Goal: Contribute content

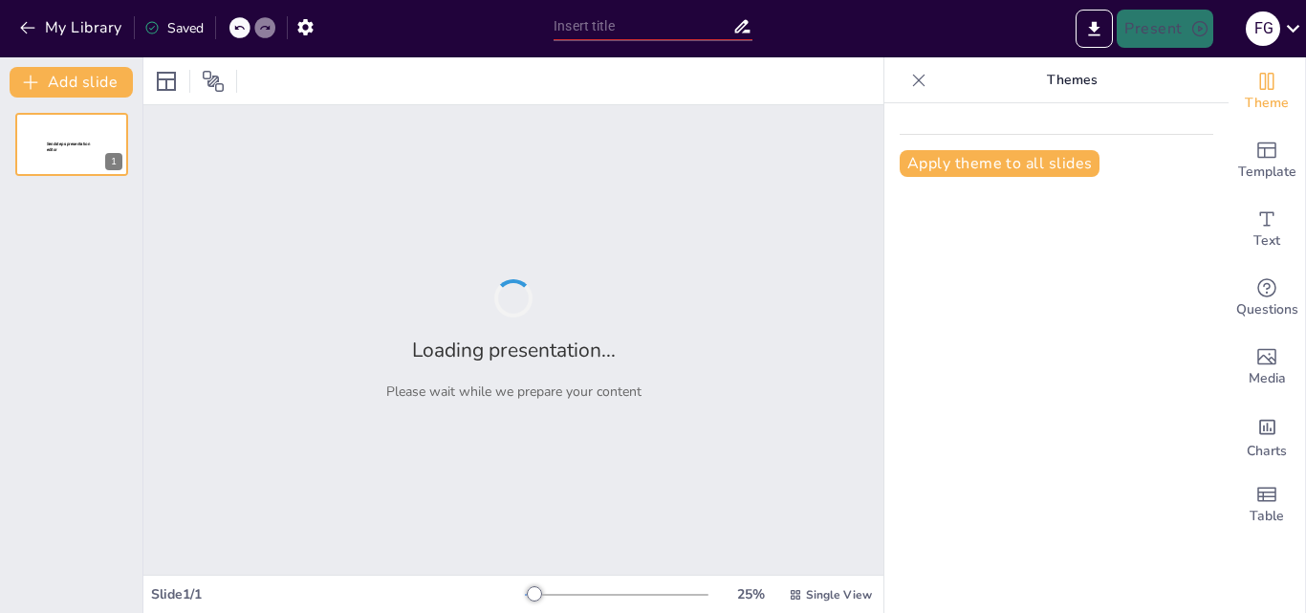
type input "Introducción a la Primera [PERSON_NAME]: Fundamentos y Aplicaciones en el Aula"
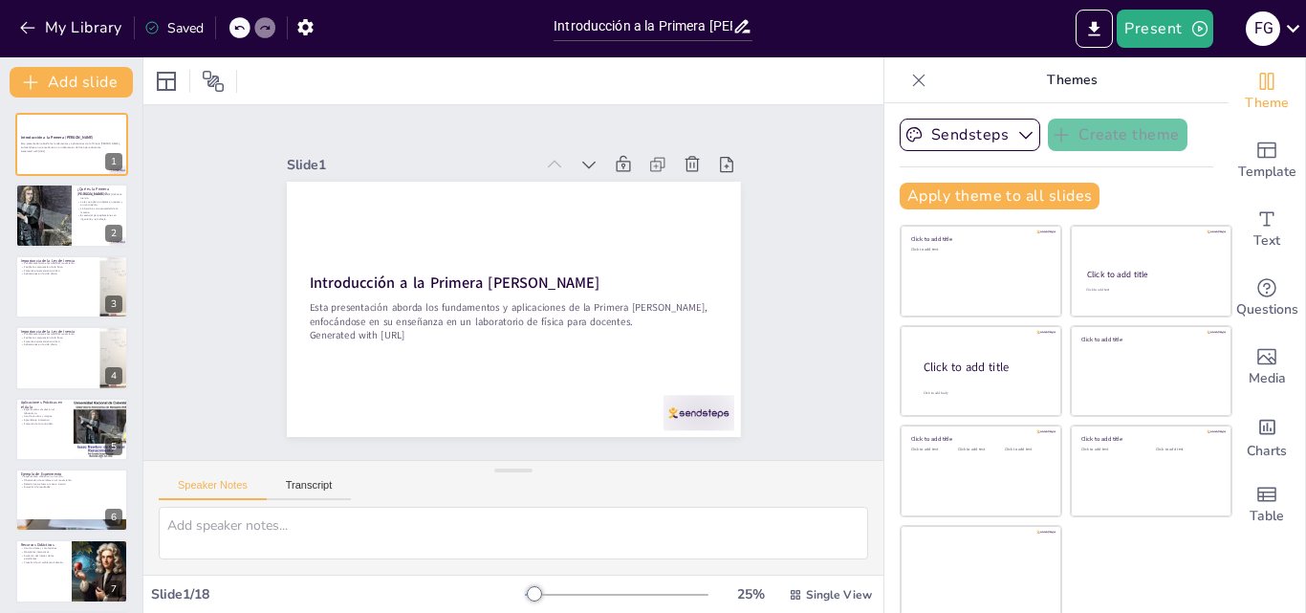
checkbox input "true"
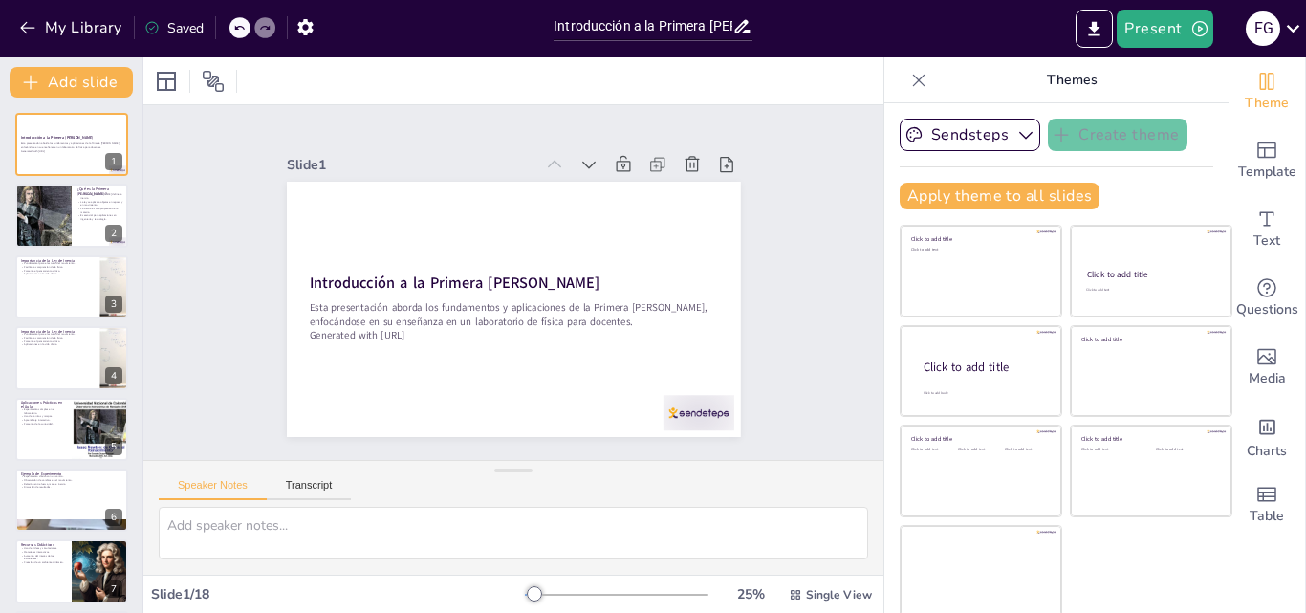
checkbox input "true"
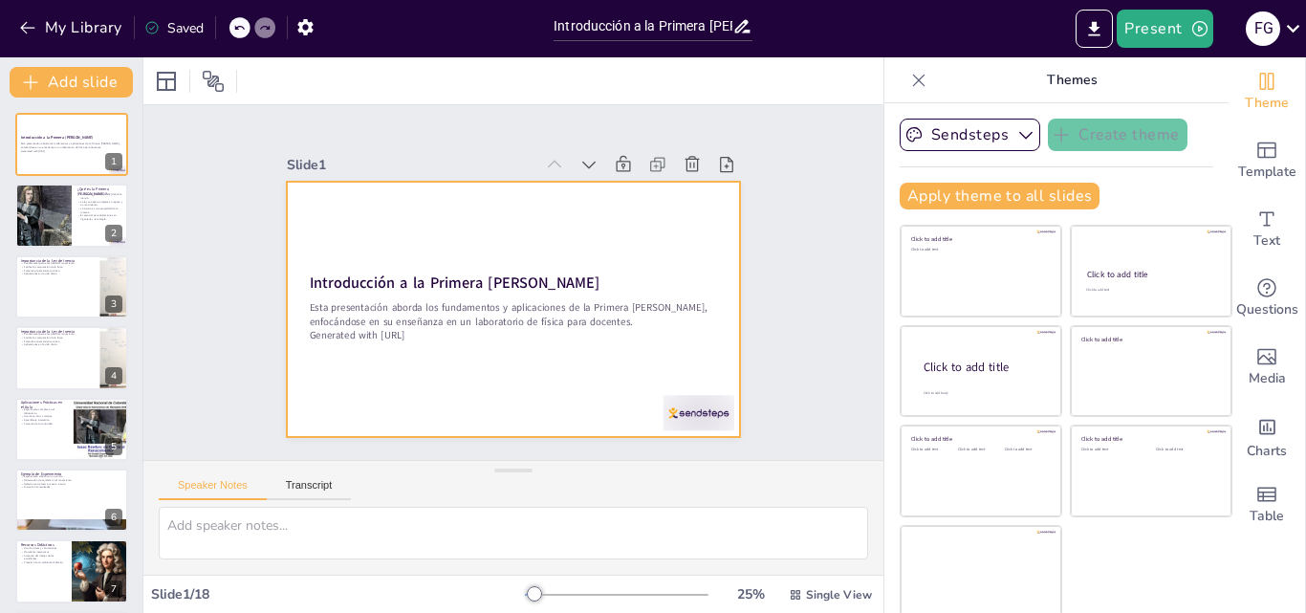
checkbox input "true"
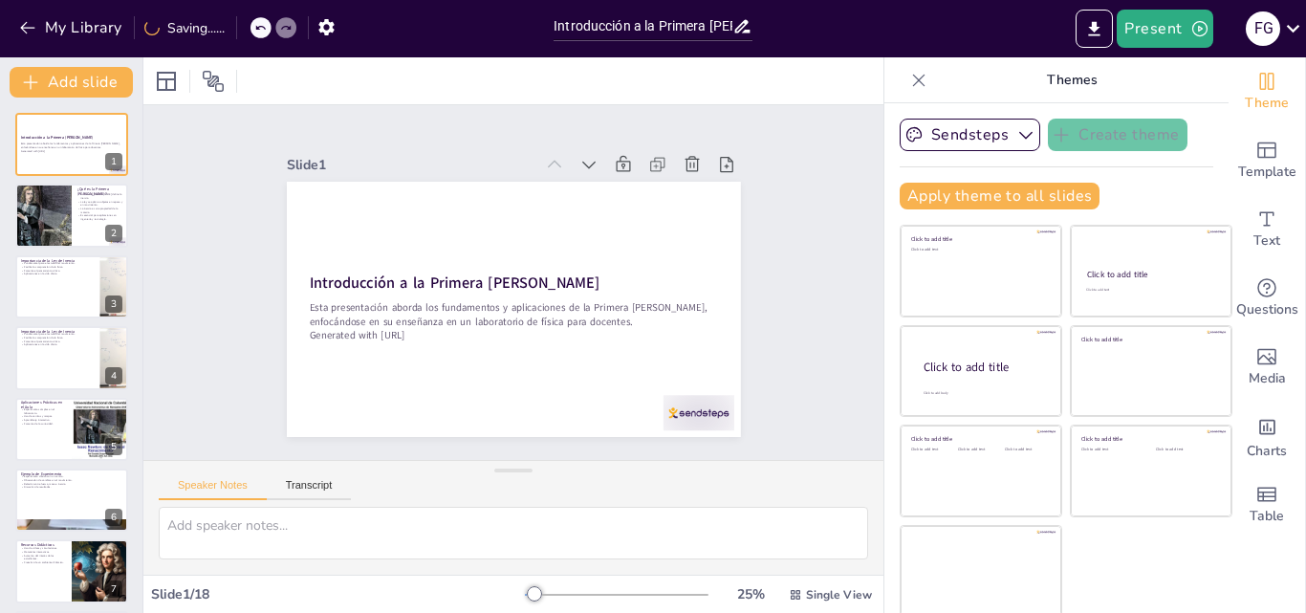
checkbox input "true"
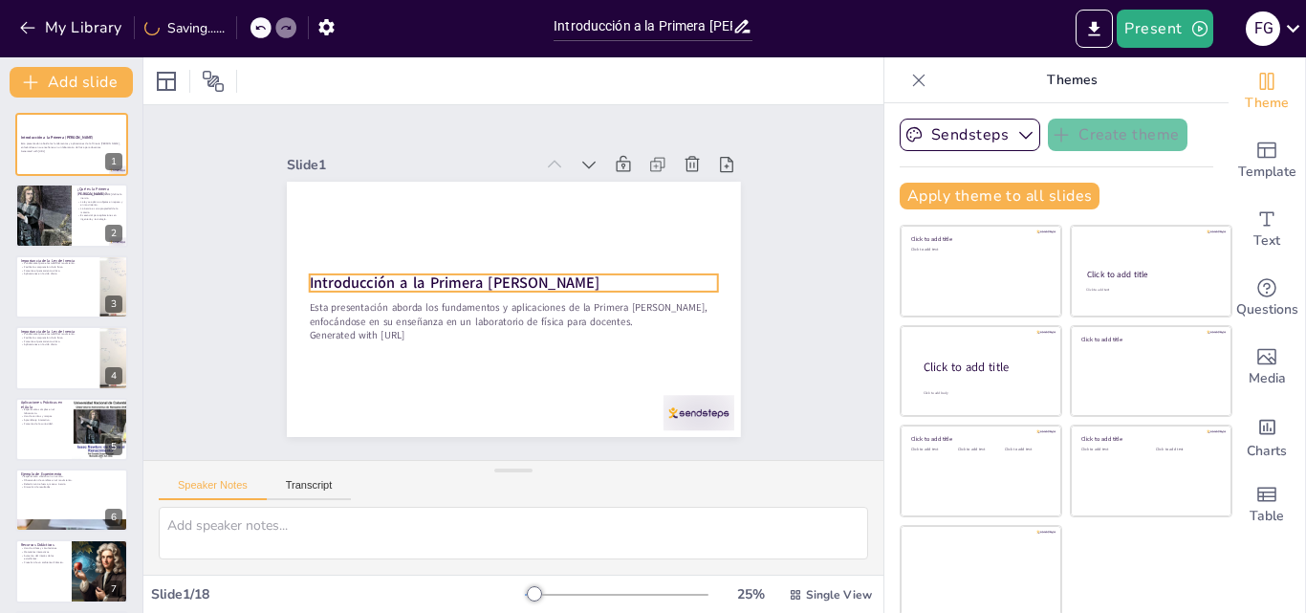
checkbox input "true"
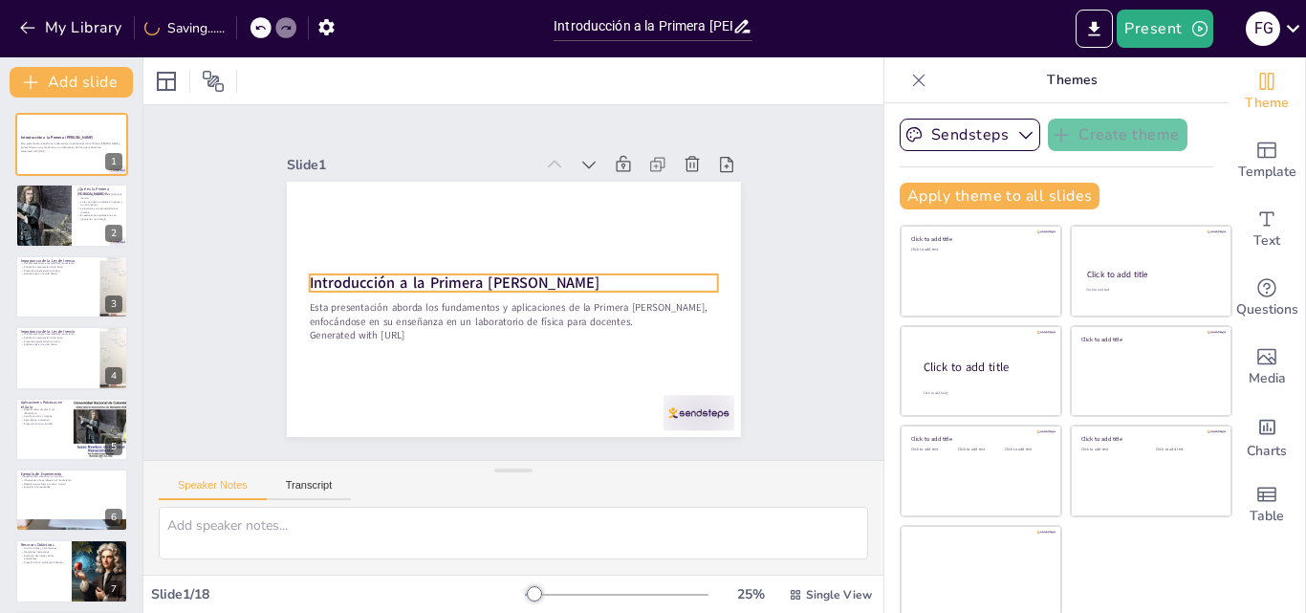
checkbox input "true"
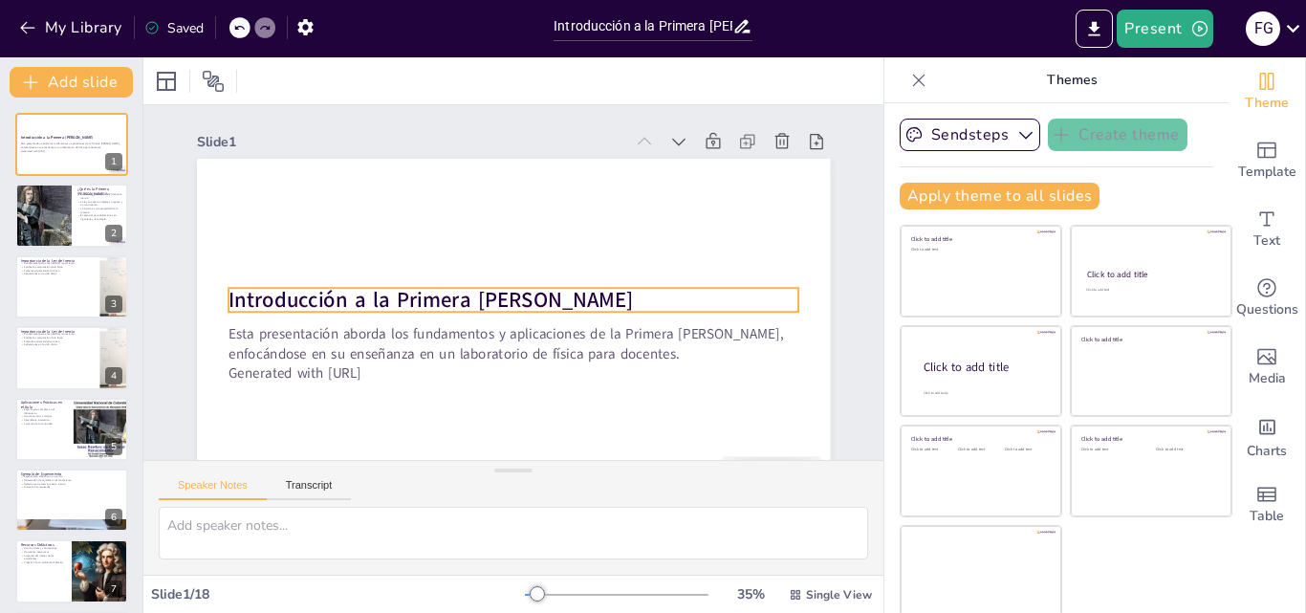
checkbox input "true"
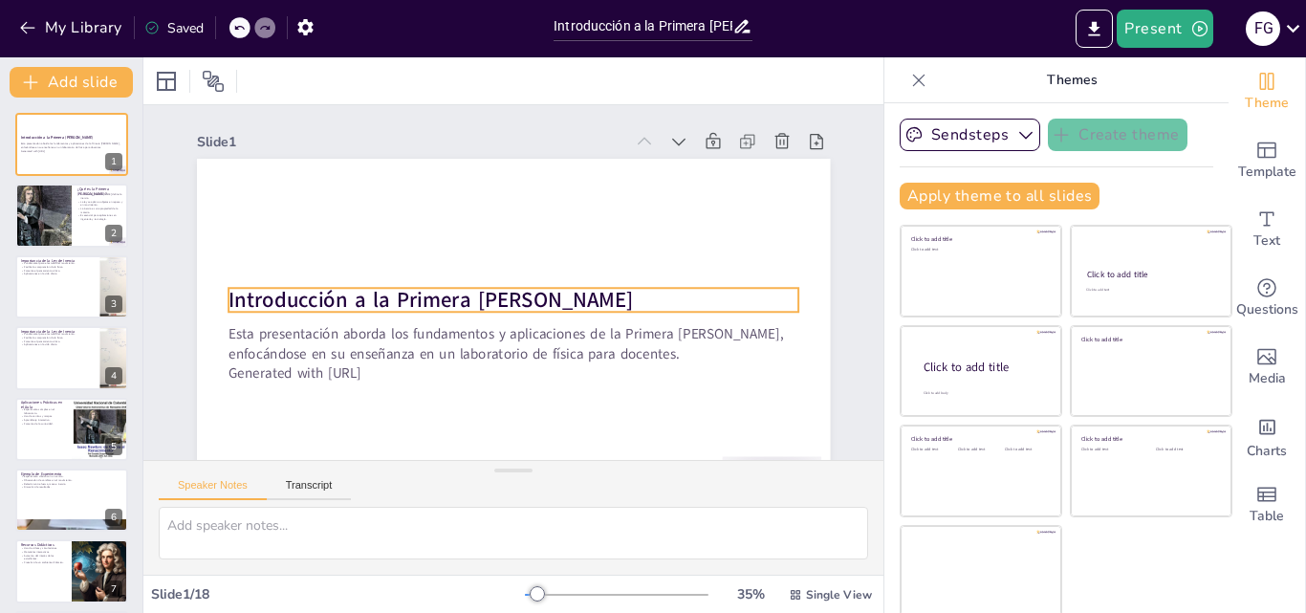
checkbox input "true"
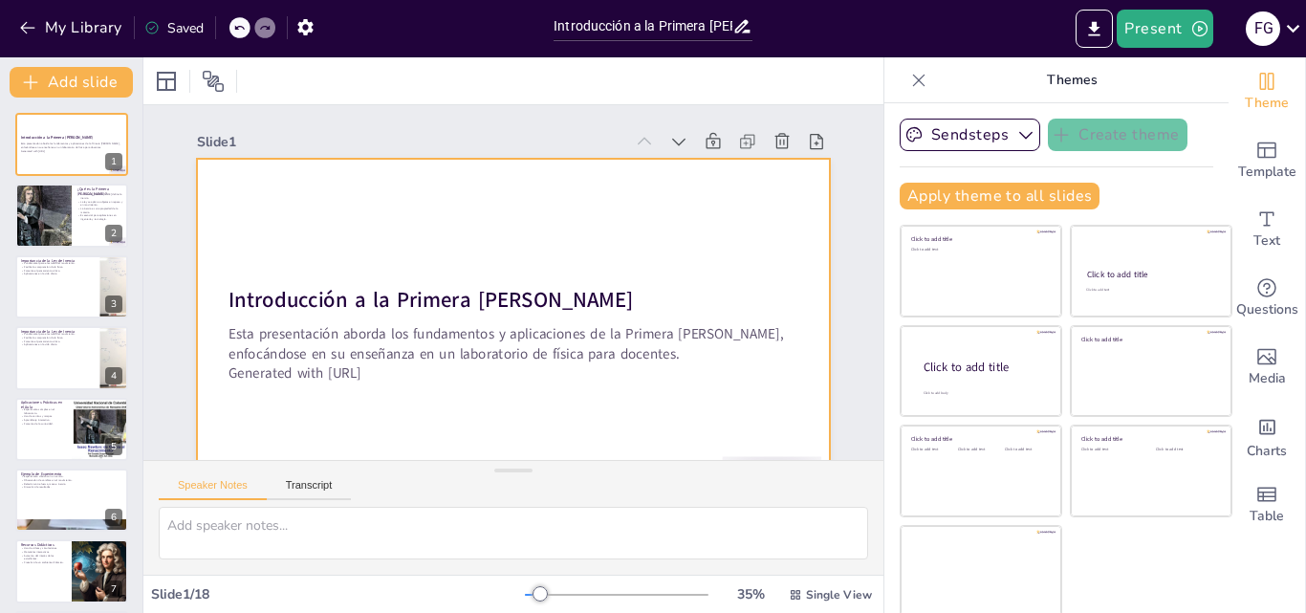
checkbox input "true"
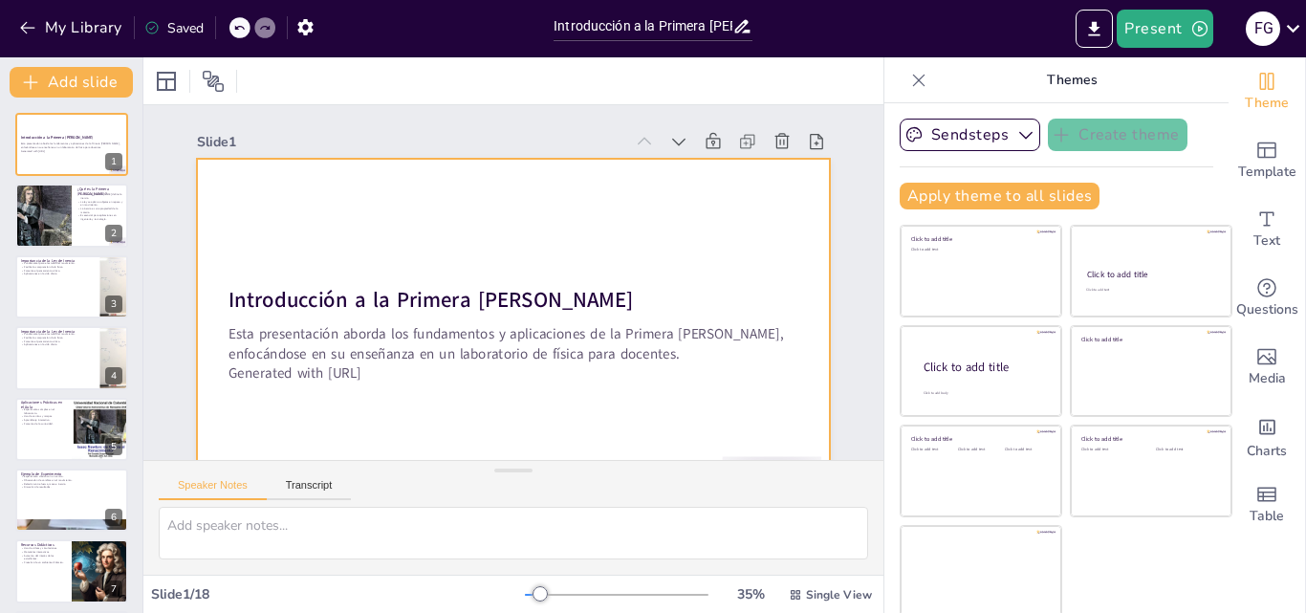
checkbox input "true"
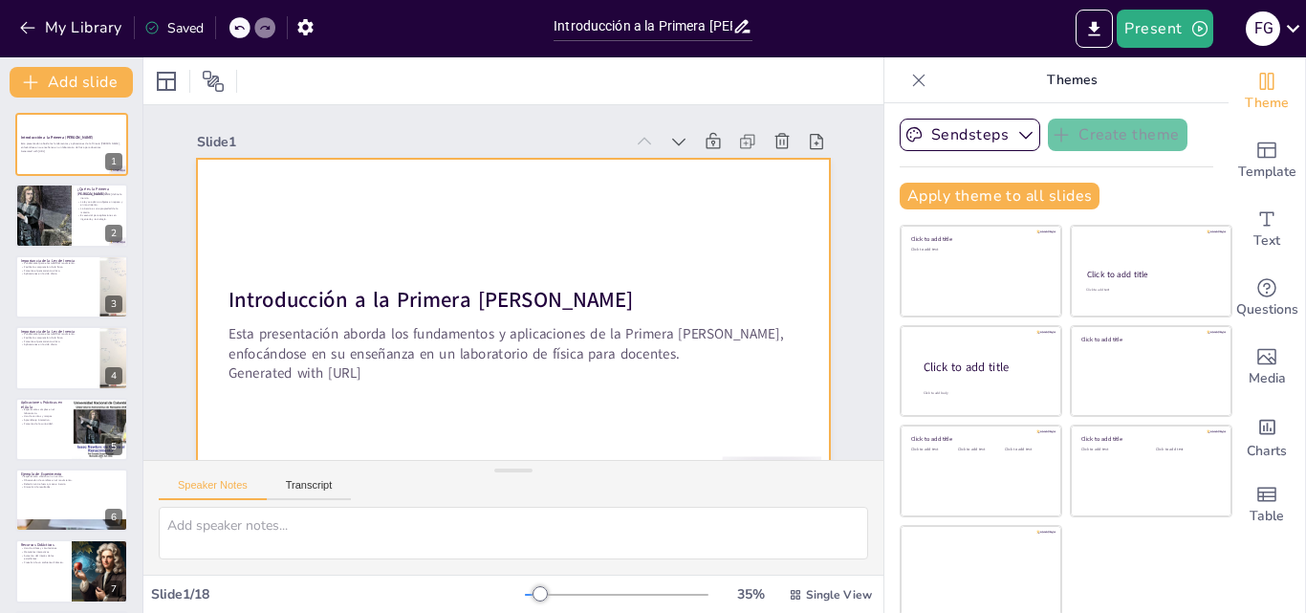
checkbox input "true"
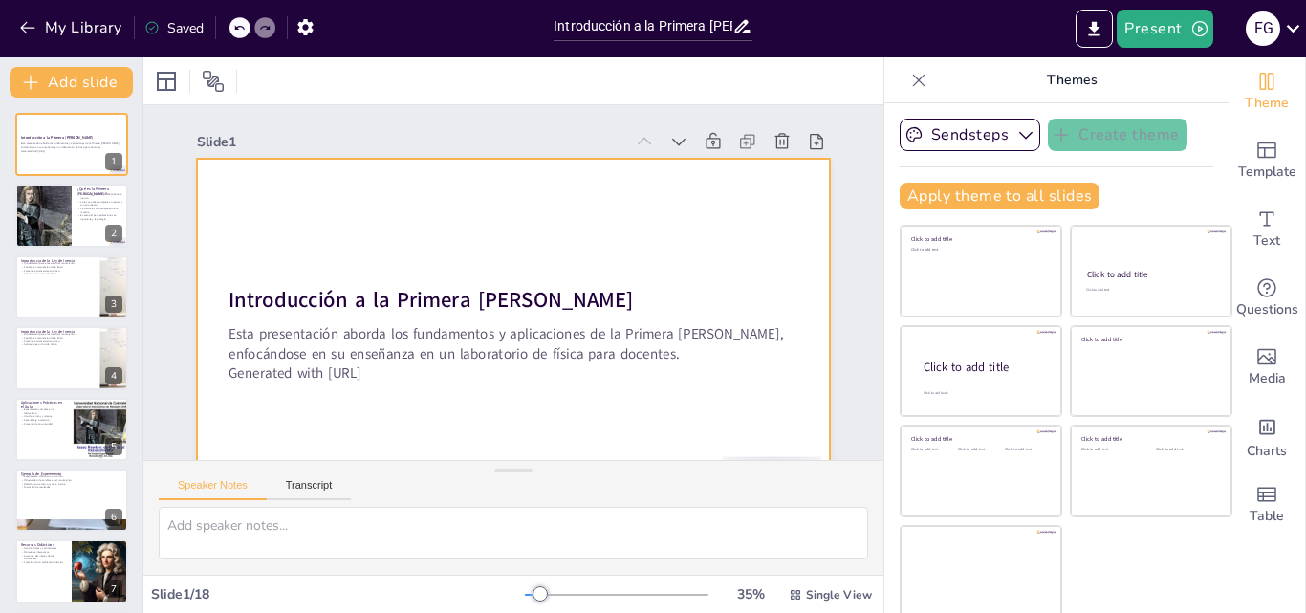
checkbox input "true"
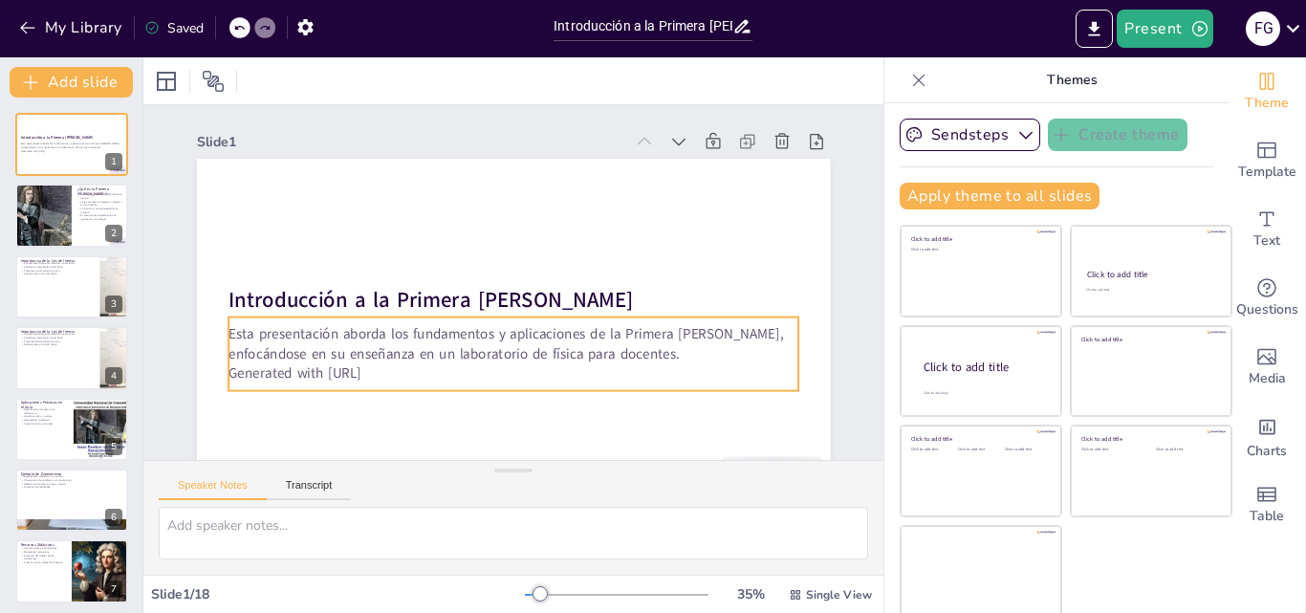
checkbox input "true"
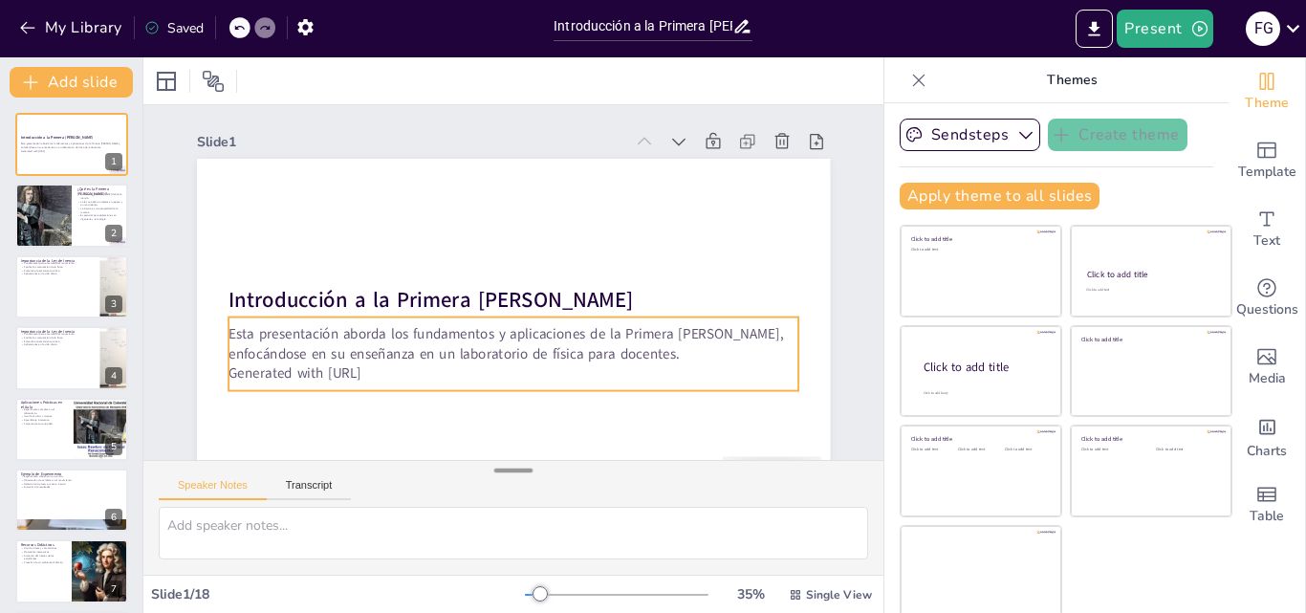
checkbox input "true"
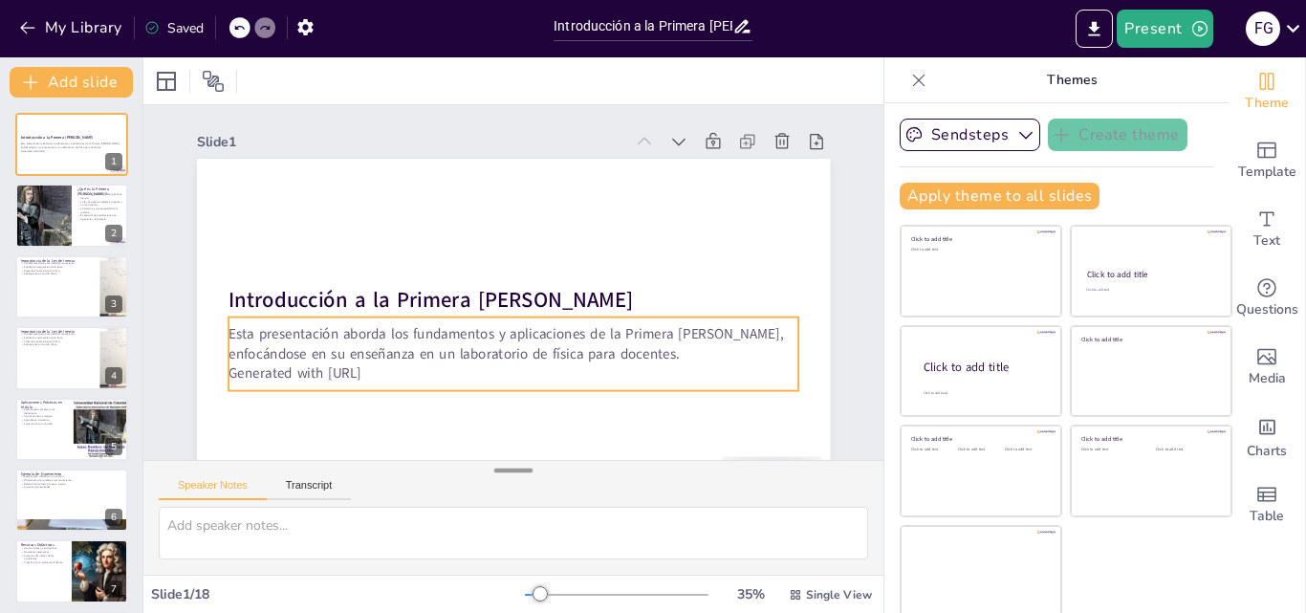
checkbox input "true"
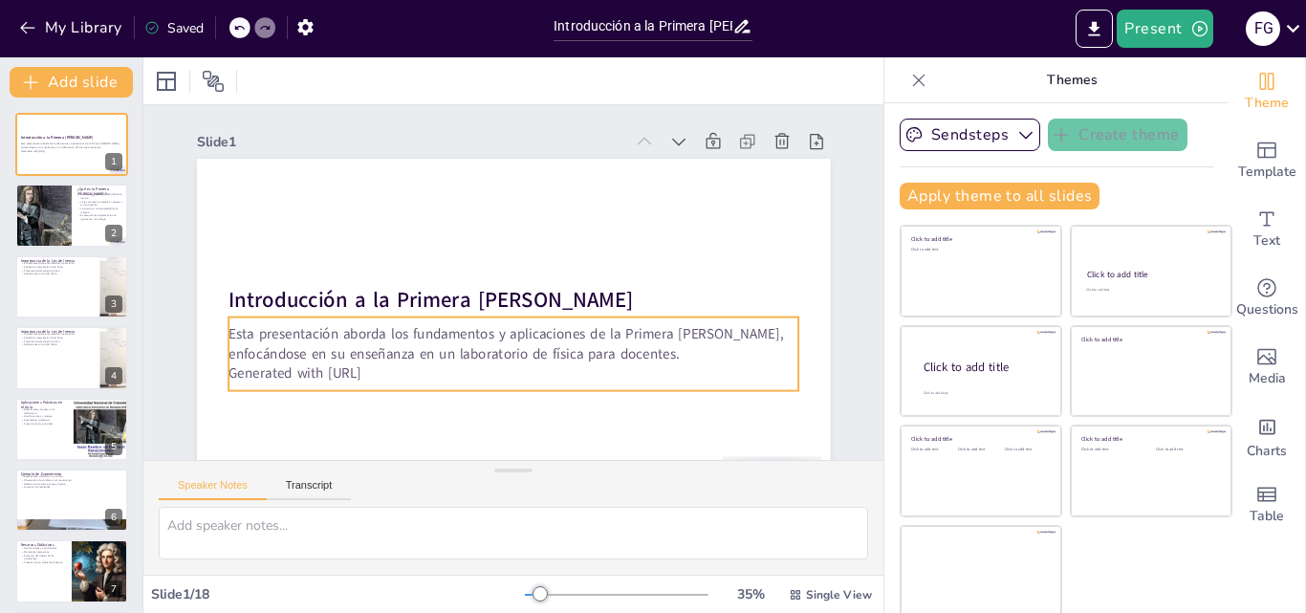
checkbox input "true"
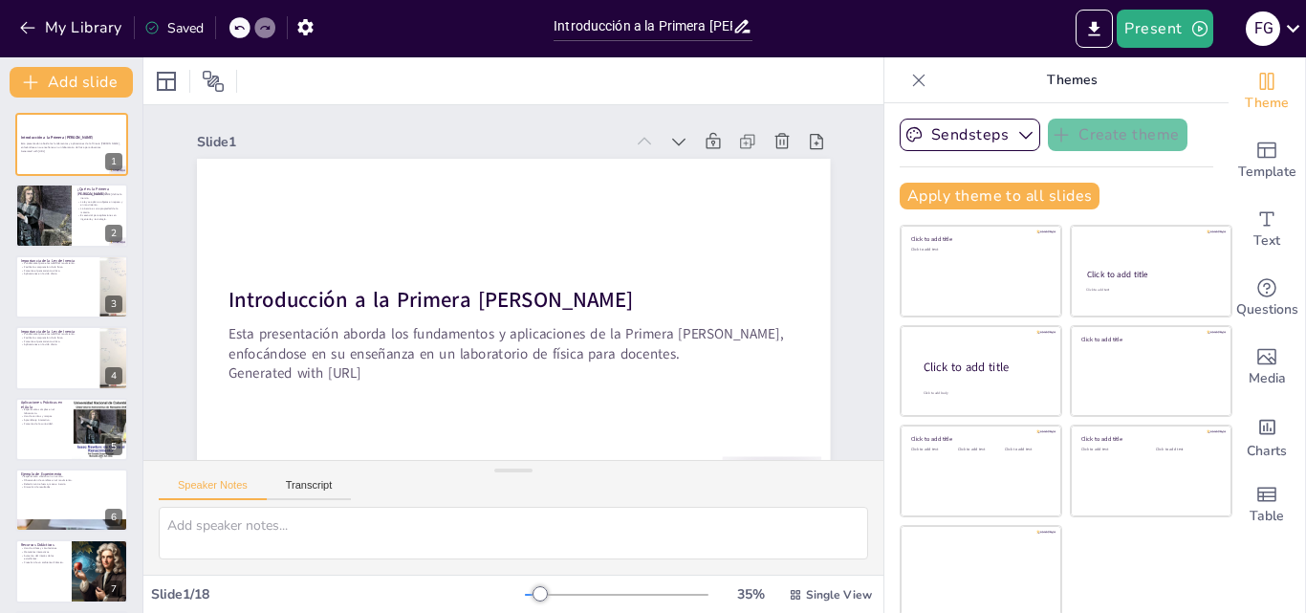
checkbox input "true"
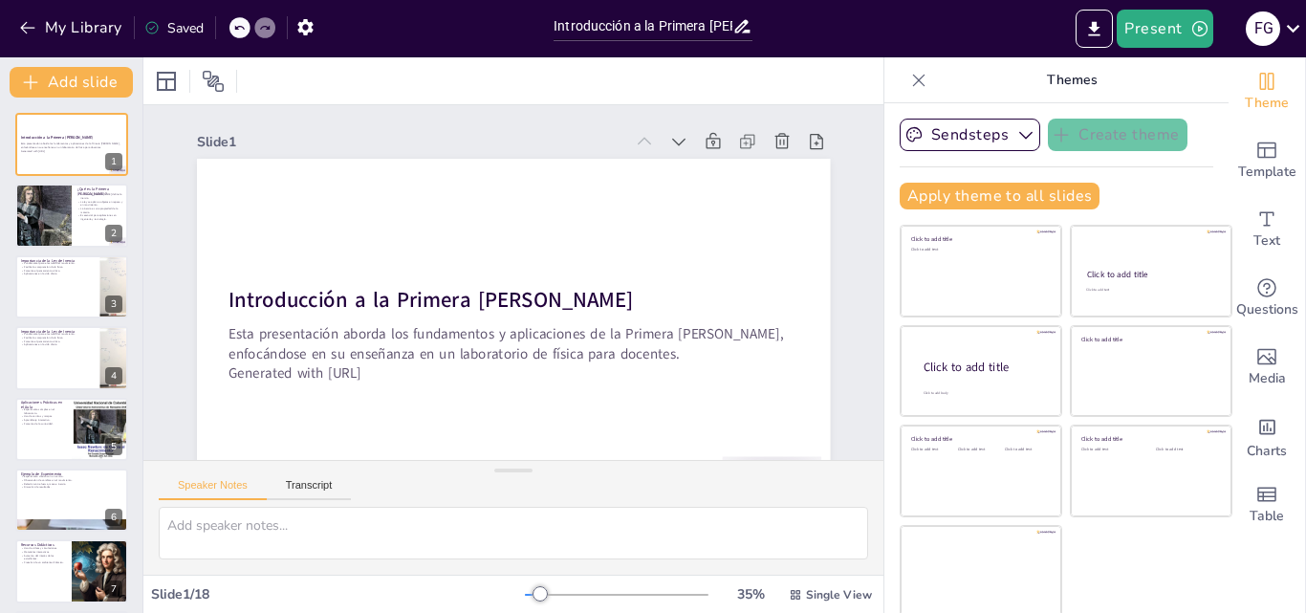
checkbox input "true"
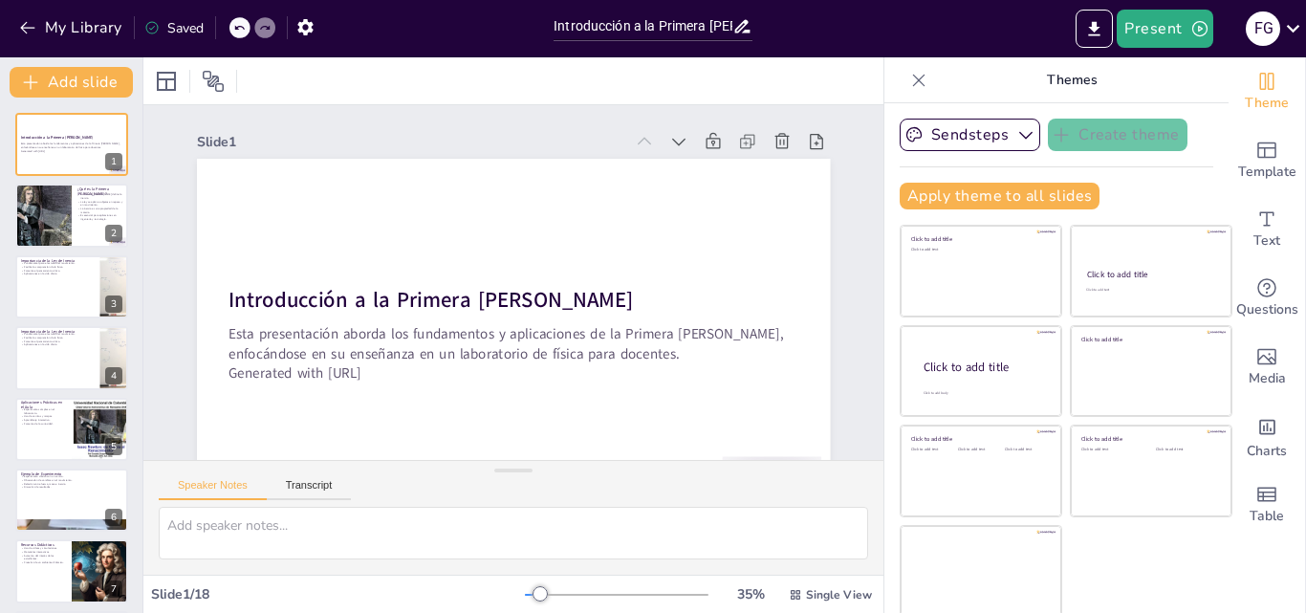
checkbox input "true"
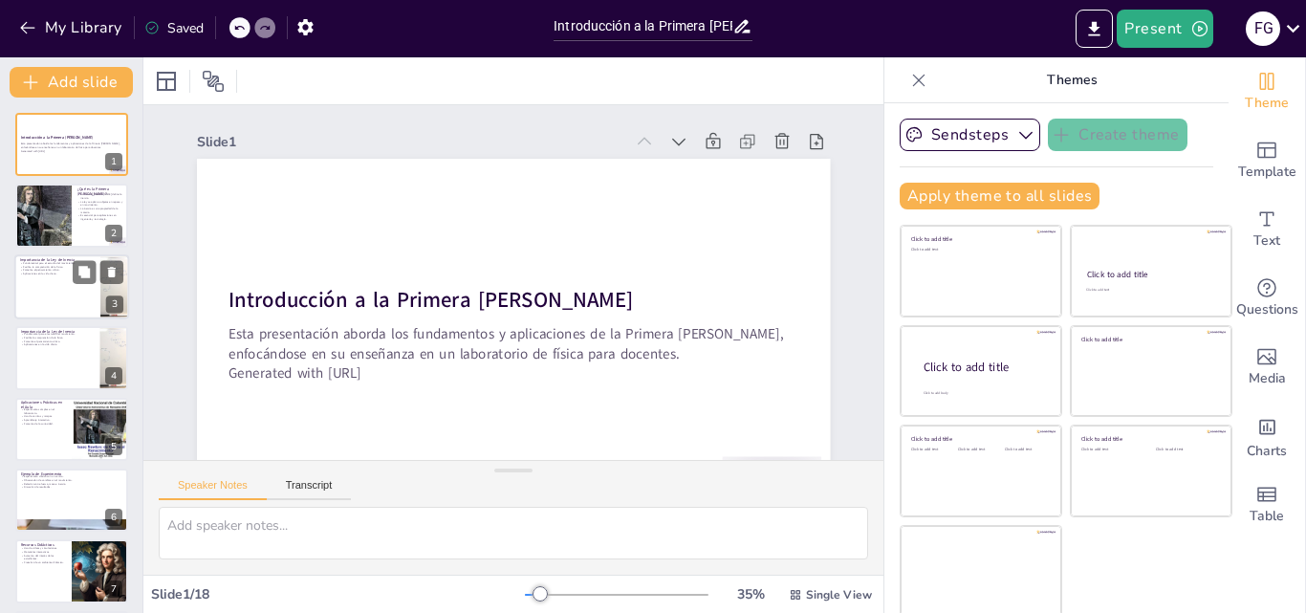
checkbox input "true"
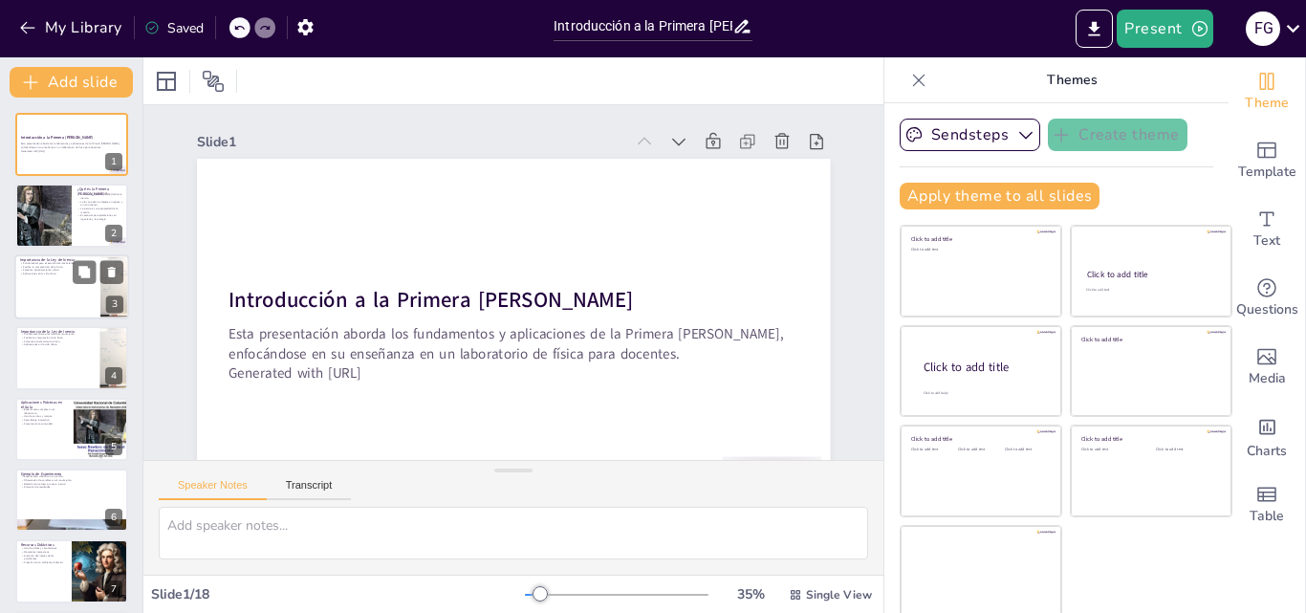
checkbox input "true"
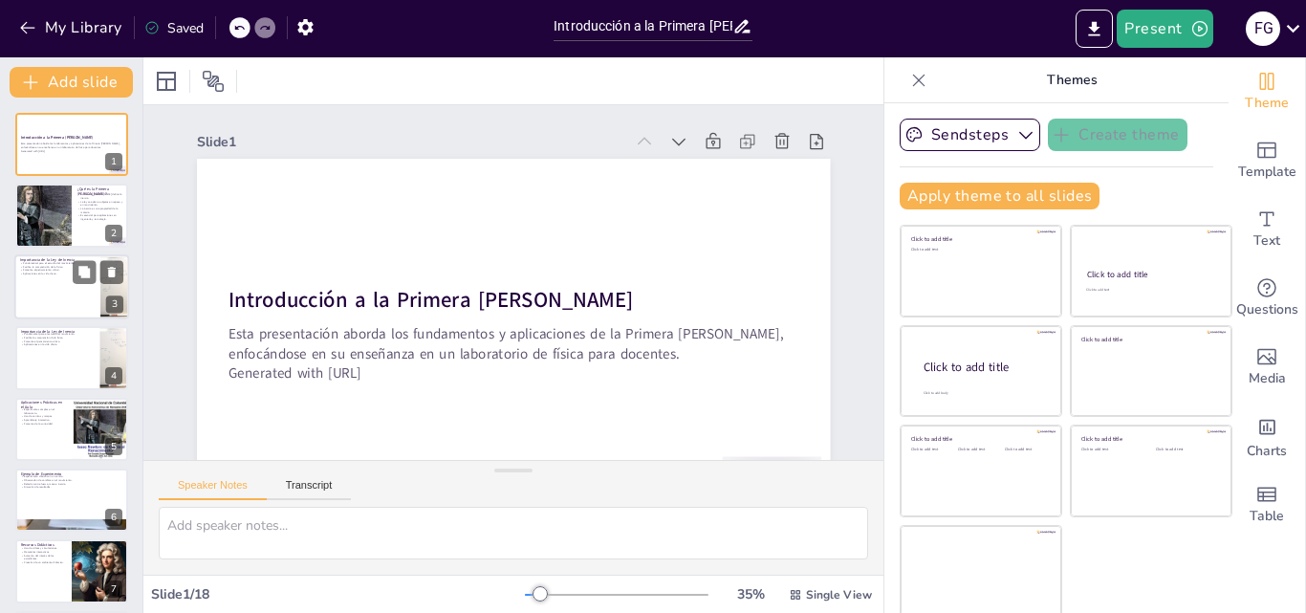
checkbox input "true"
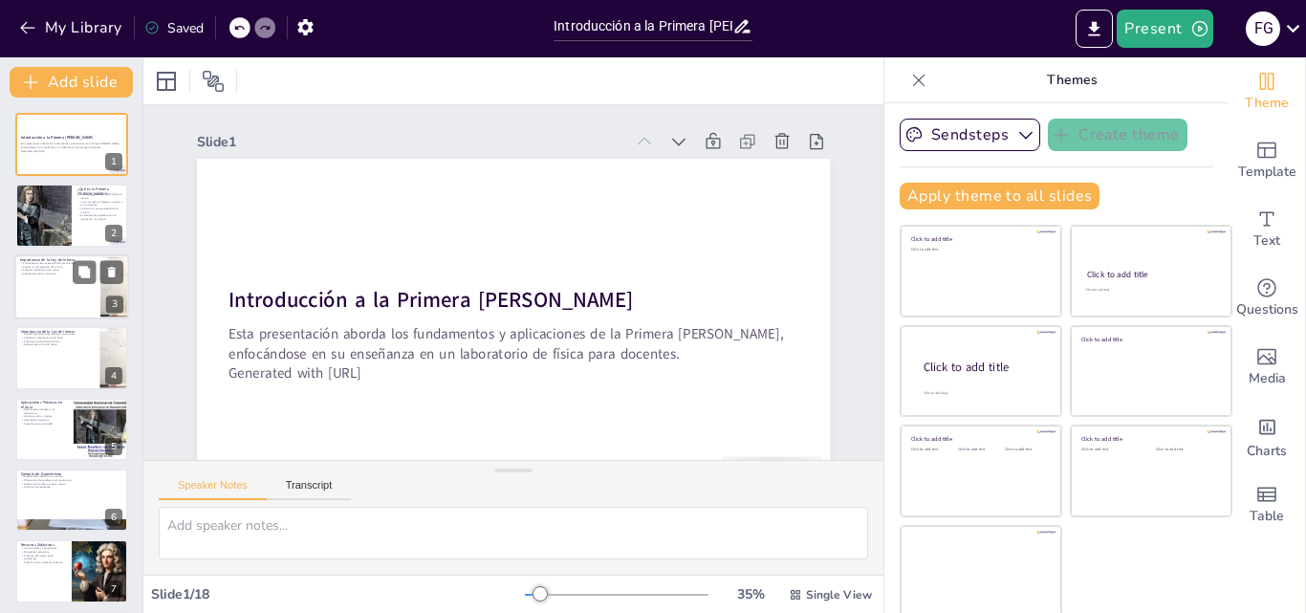
checkbox input "true"
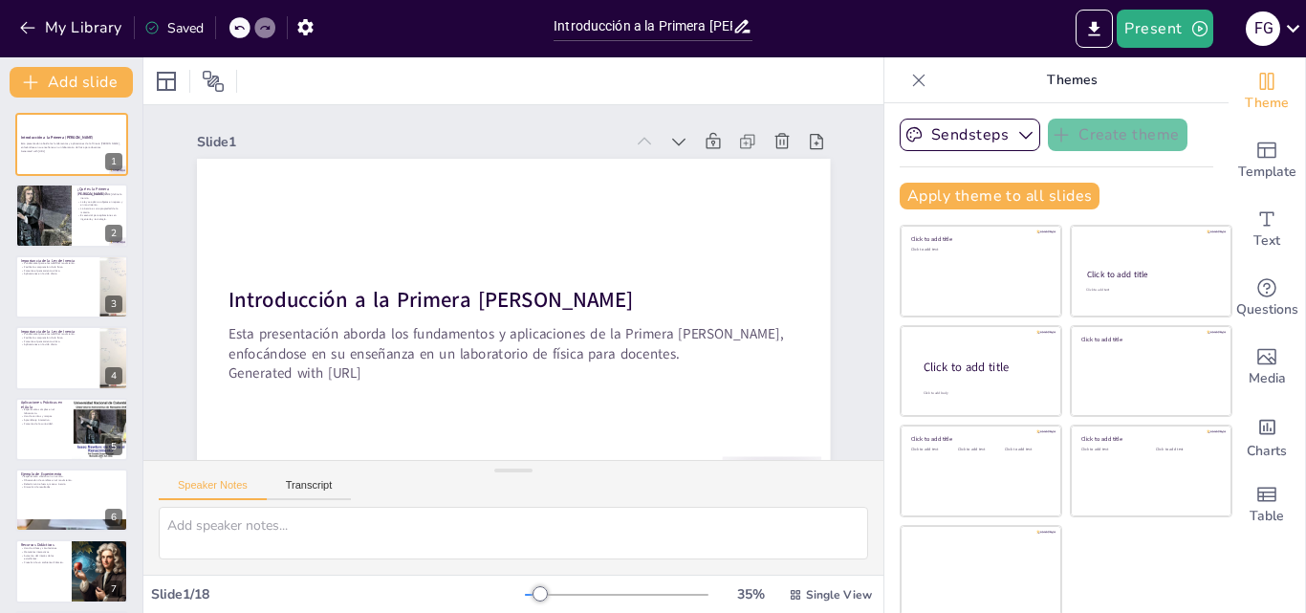
checkbox input "true"
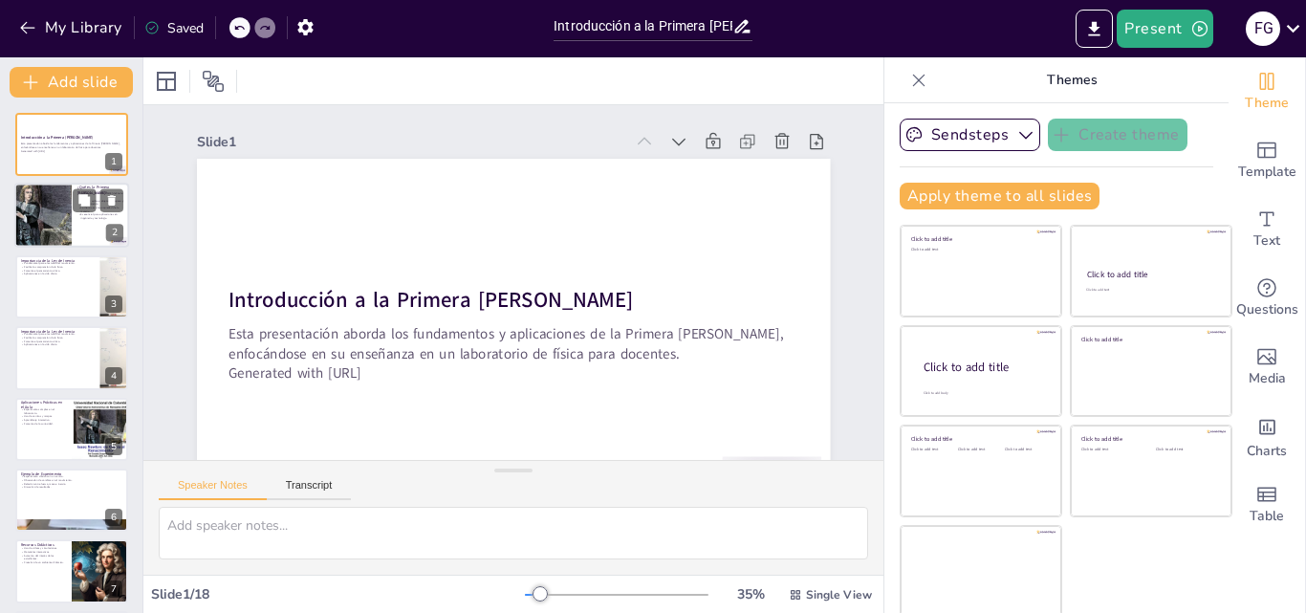
checkbox input "true"
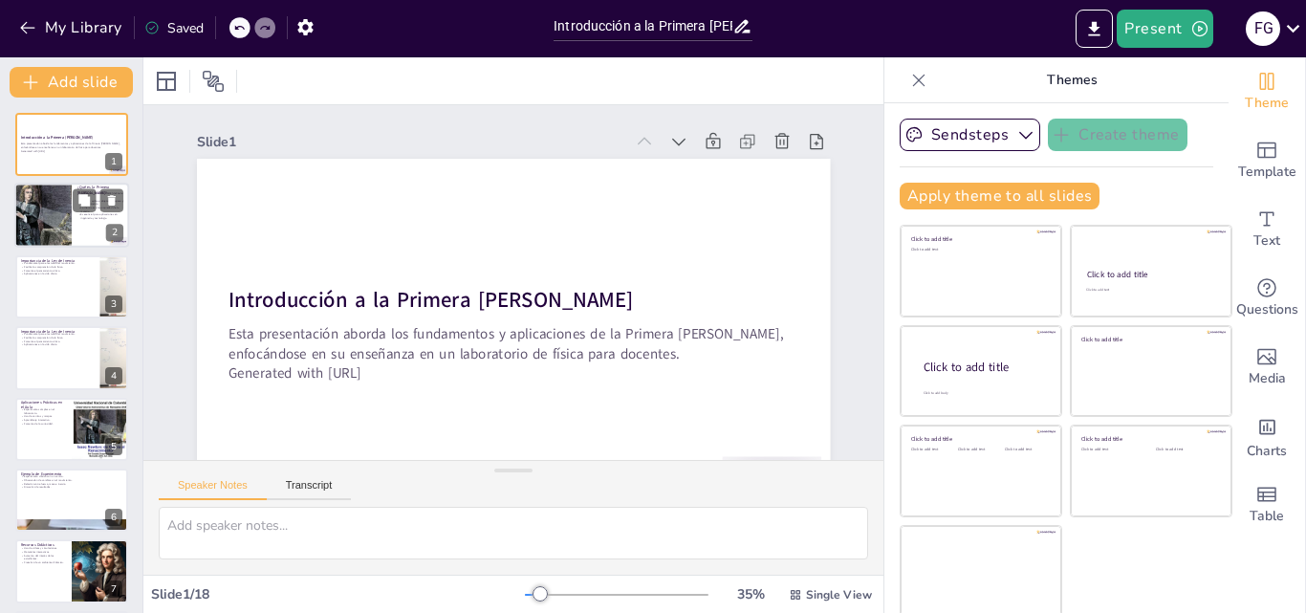
click at [82, 245] on div at bounding box center [71, 216] width 115 height 65
type textarea "La inercia es un concepto clave que explica cómo los objetos responden a fuerza…"
checkbox input "true"
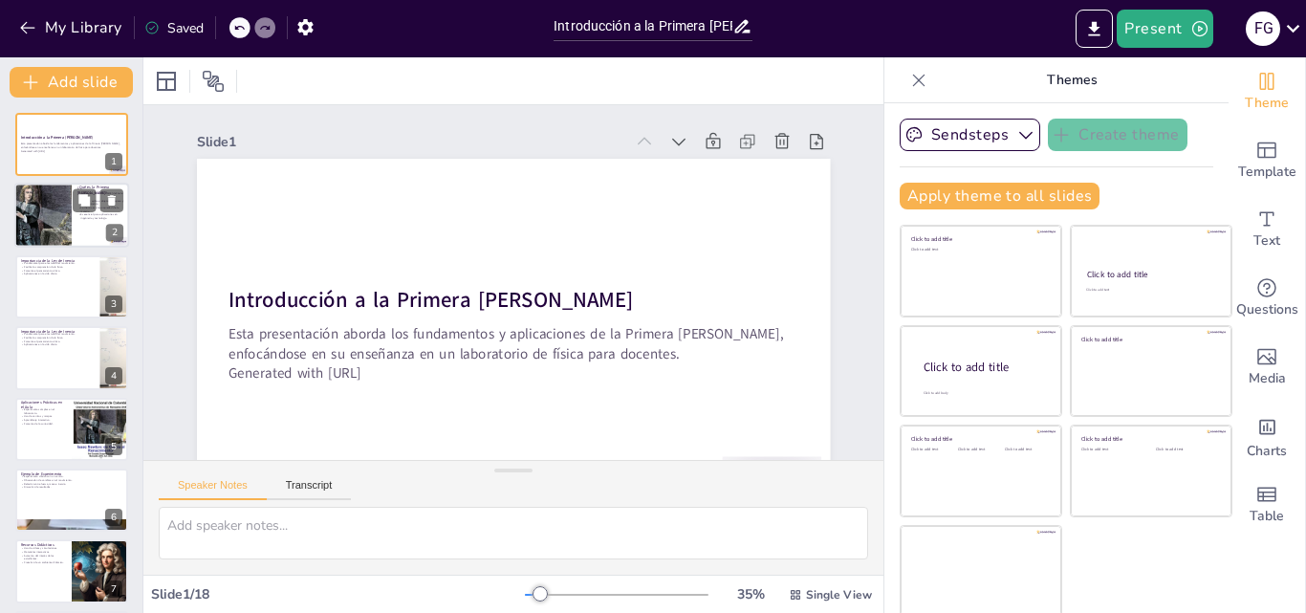
checkbox input "true"
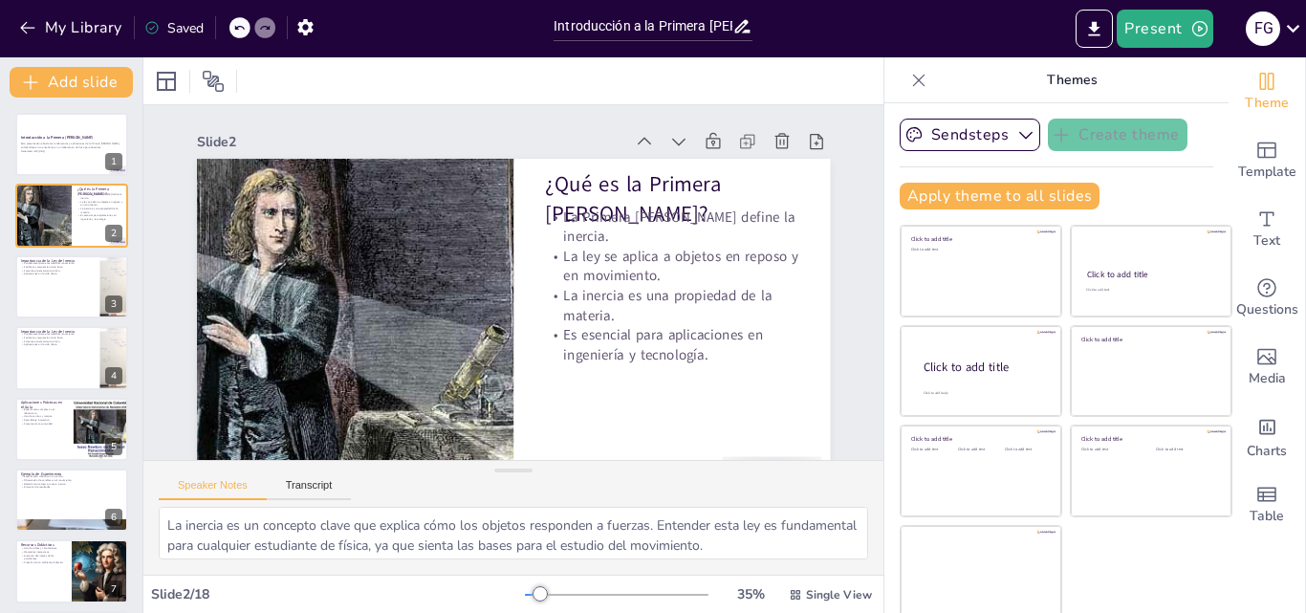
checkbox input "true"
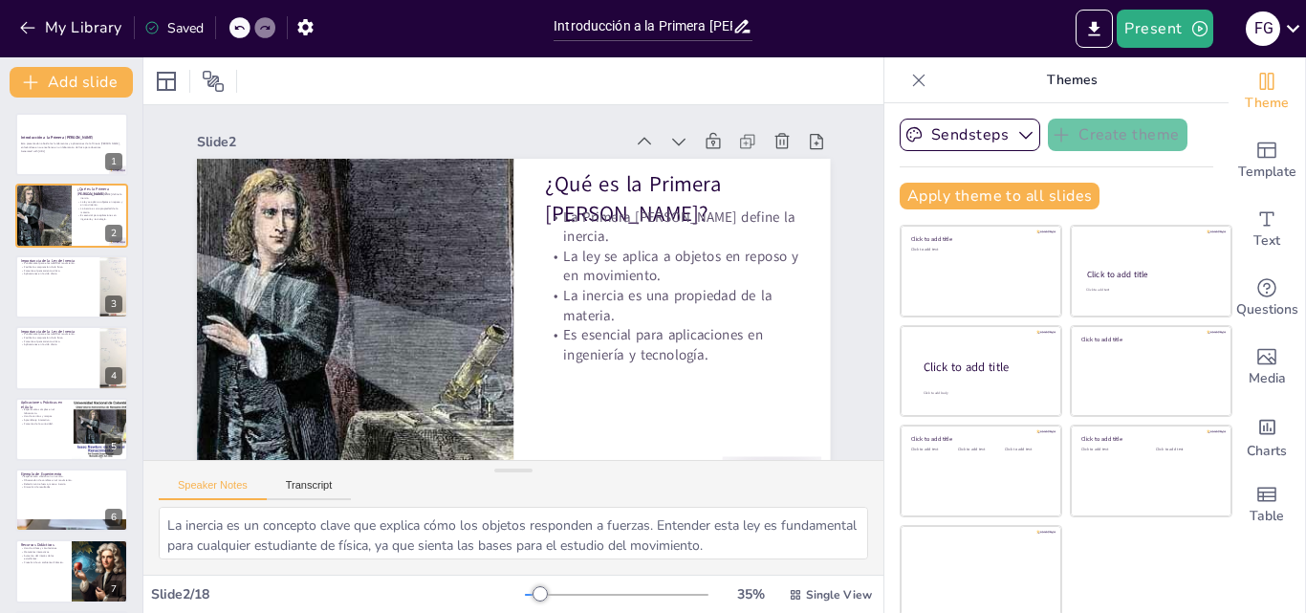
checkbox input "true"
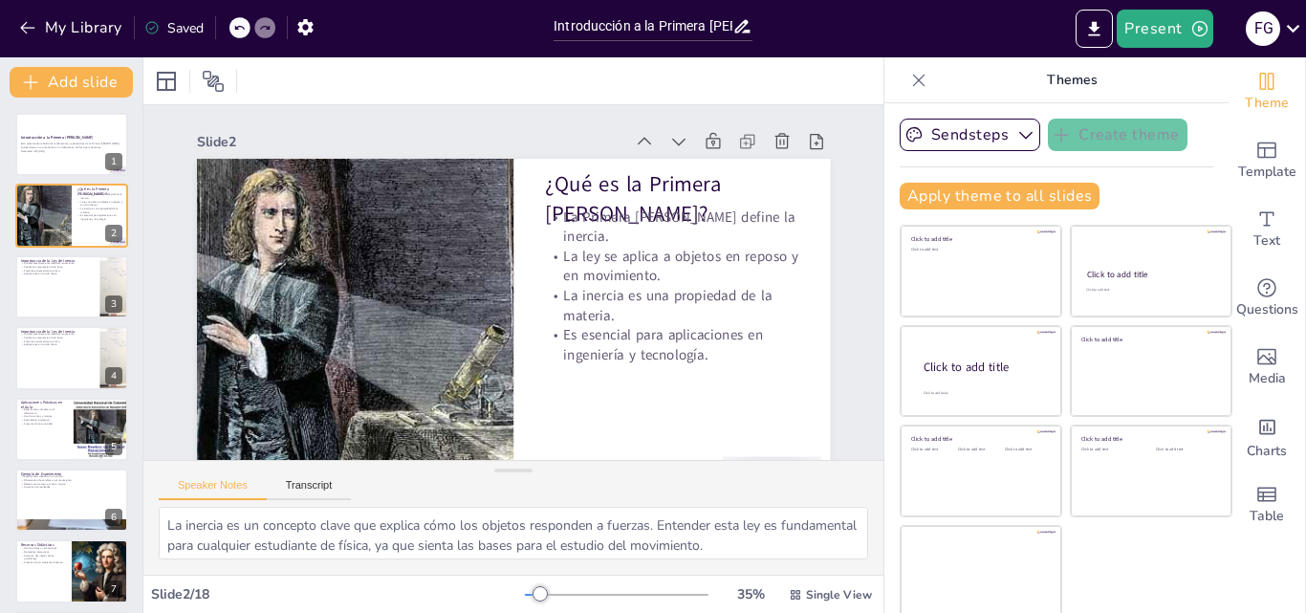
checkbox input "true"
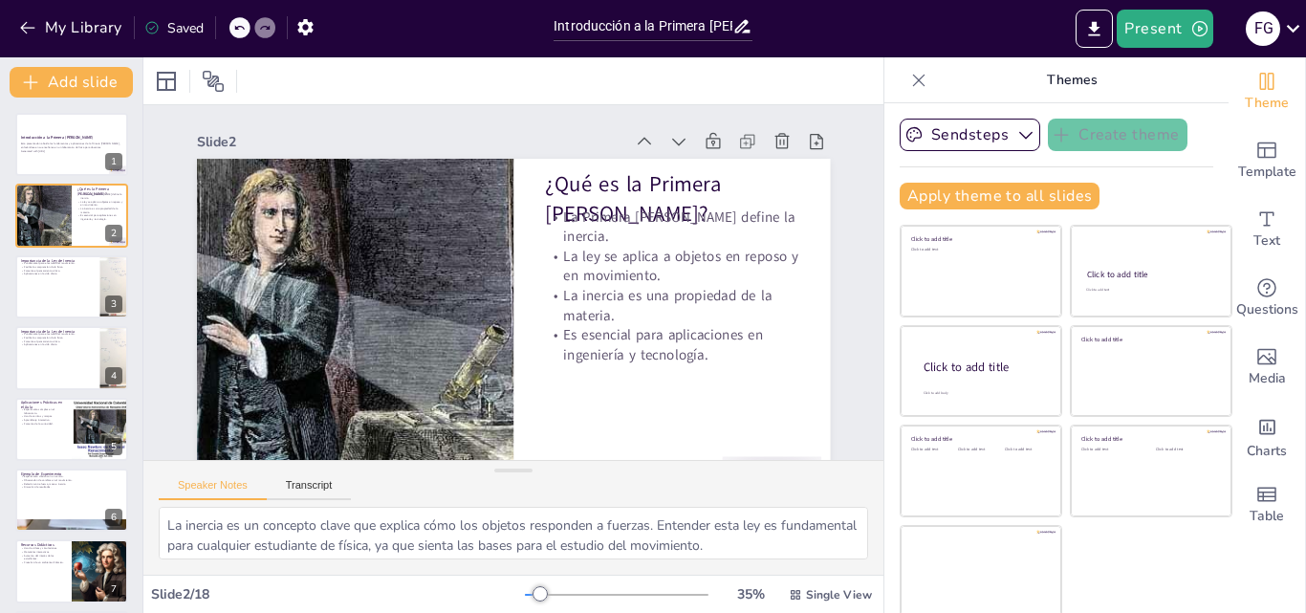
checkbox input "true"
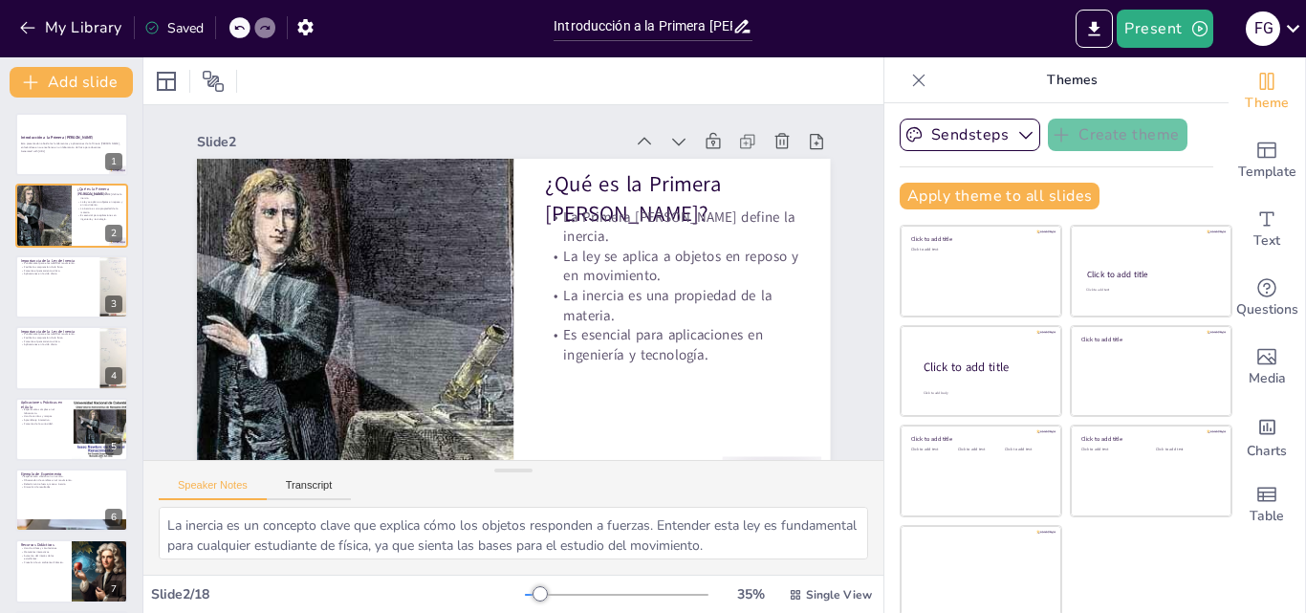
checkbox input "true"
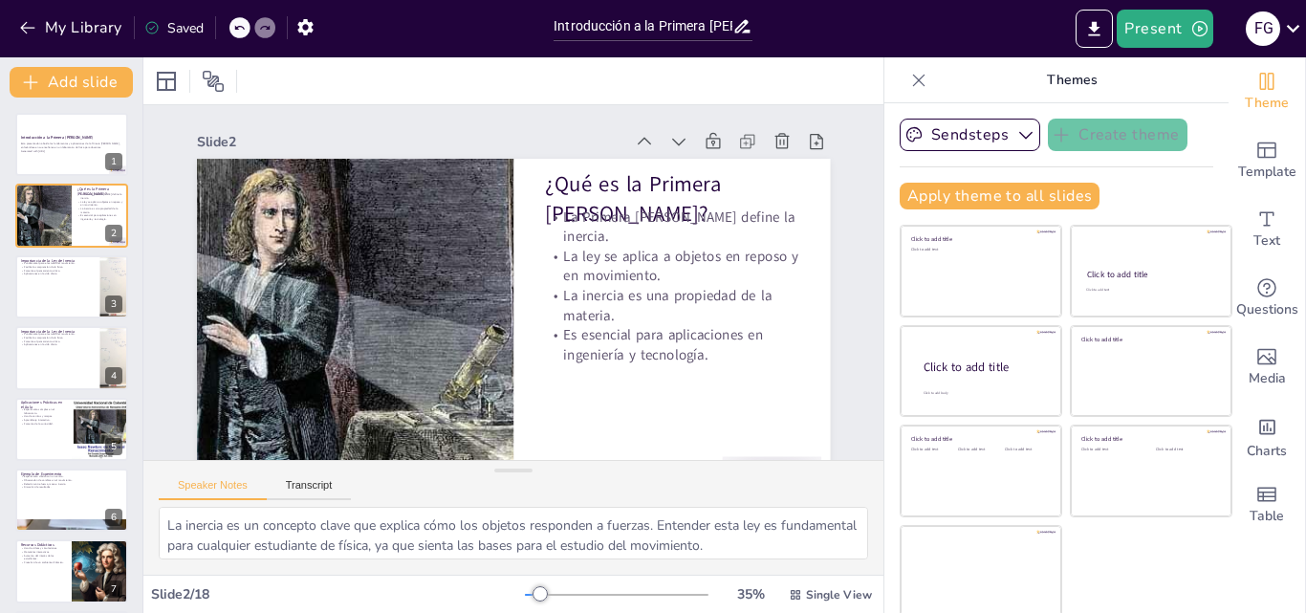
checkbox input "true"
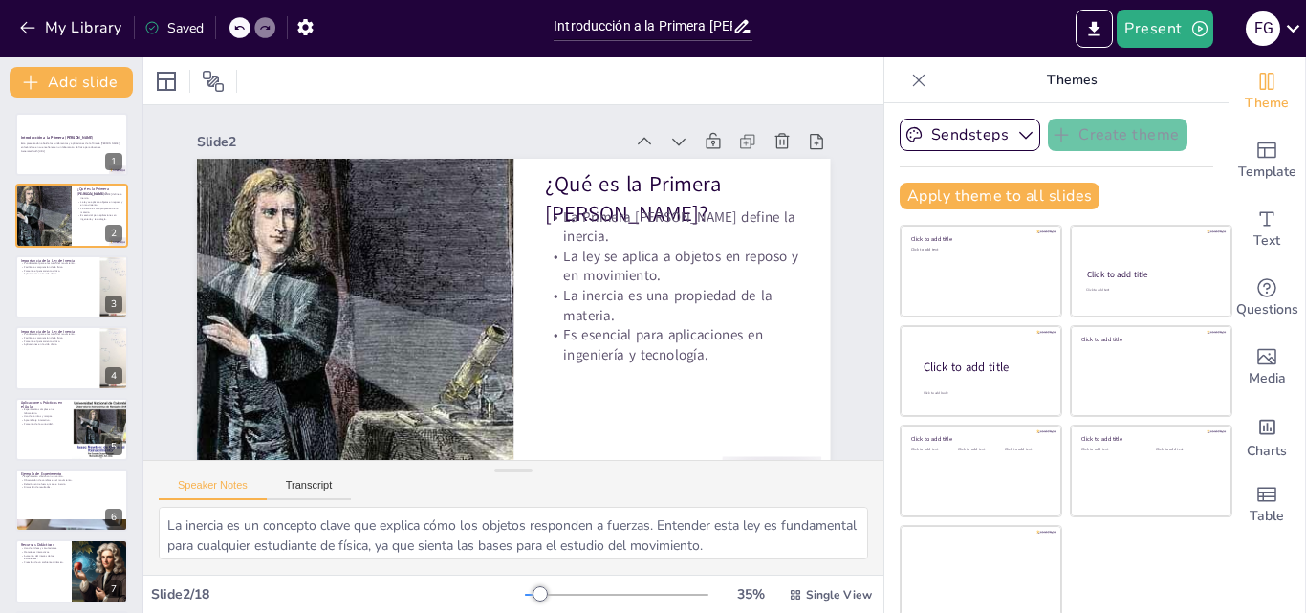
checkbox input "true"
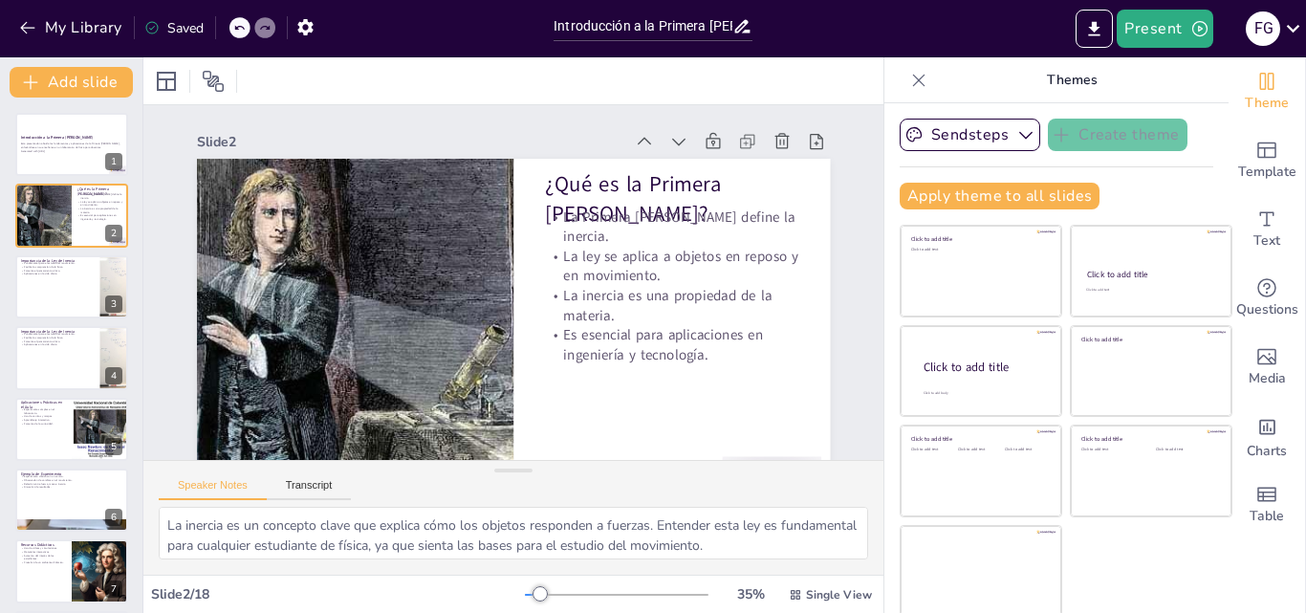
checkbox input "true"
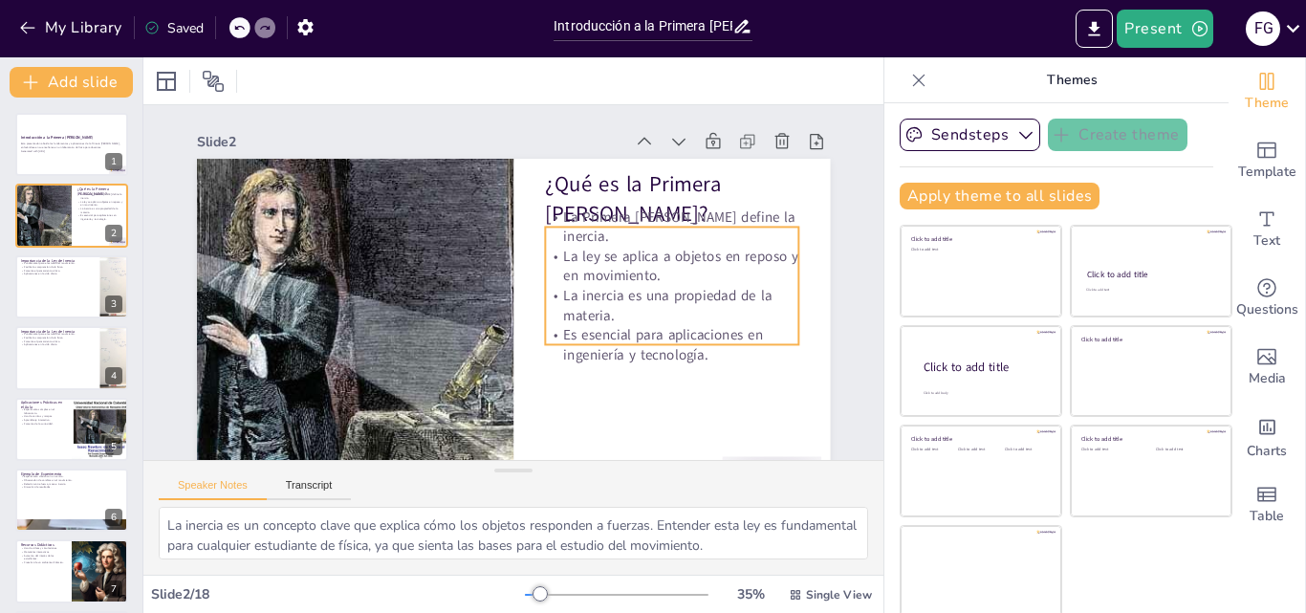
scroll to position [4, 0]
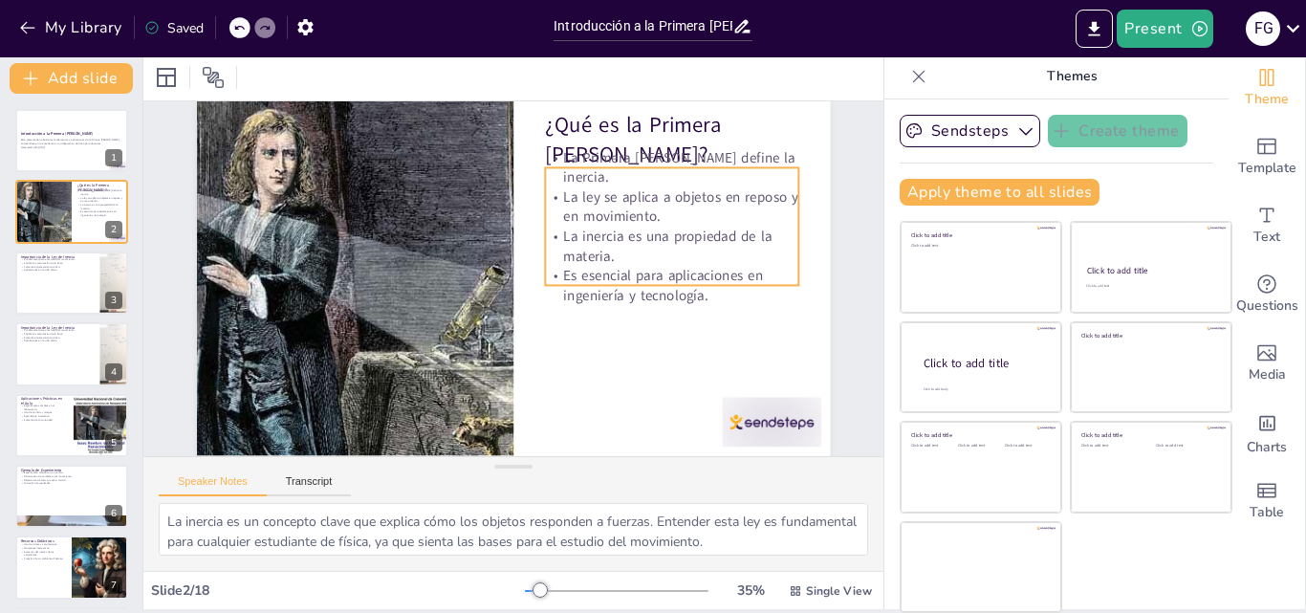
checkbox input "true"
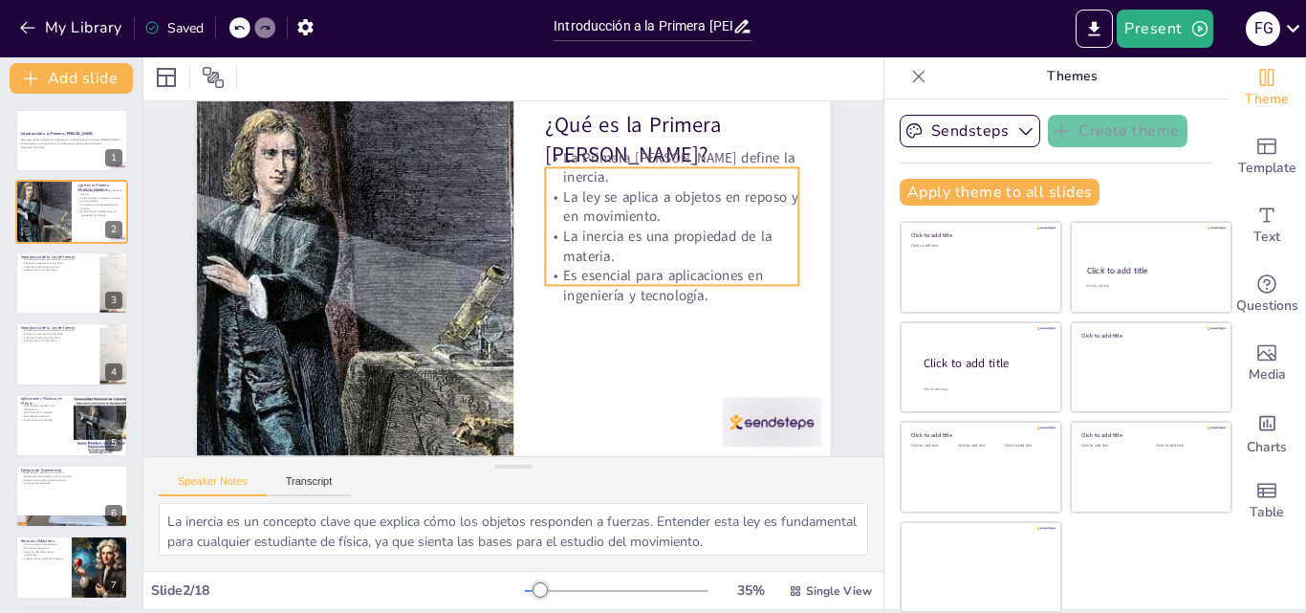
checkbox input "true"
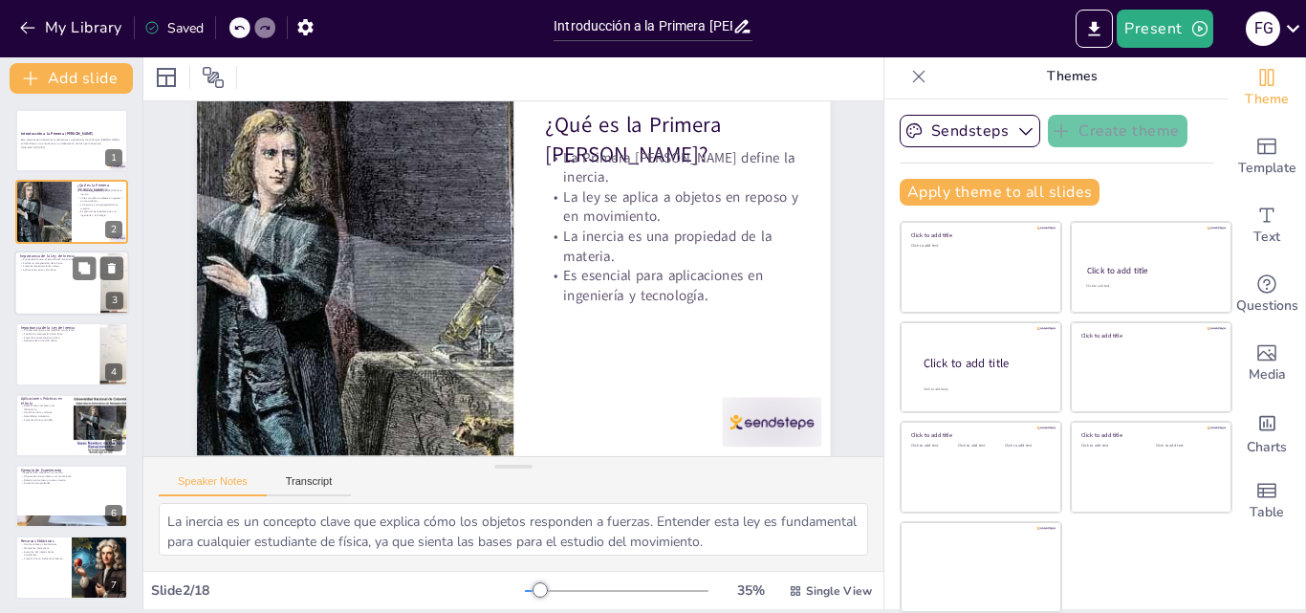
checkbox input "true"
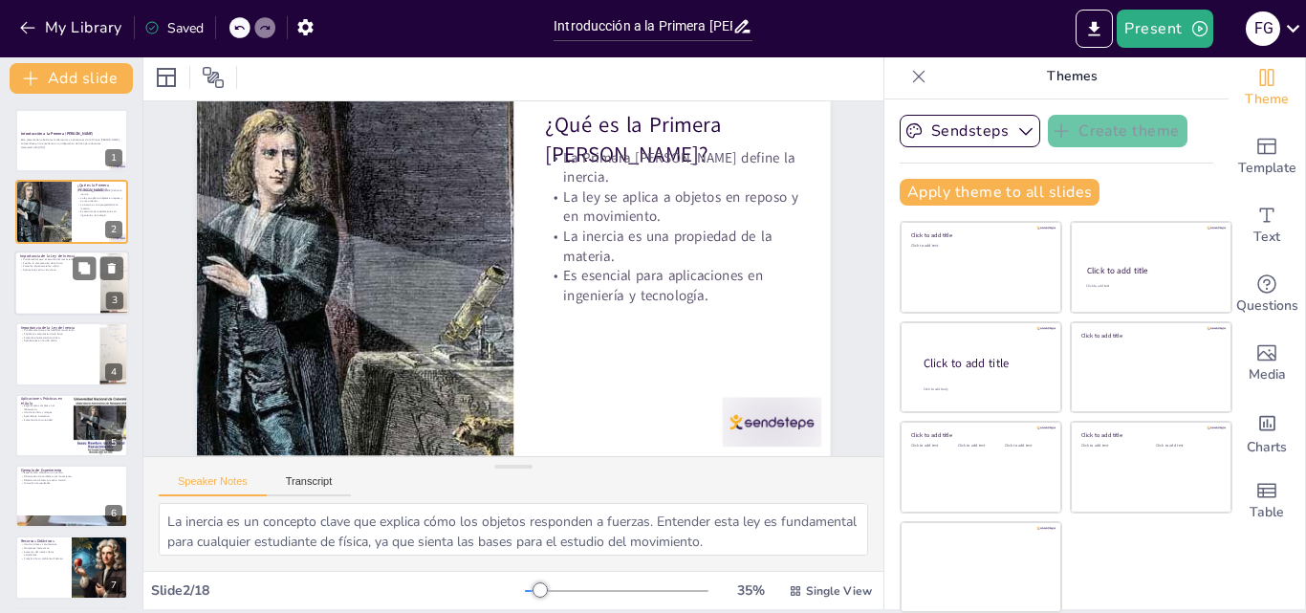
checkbox input "true"
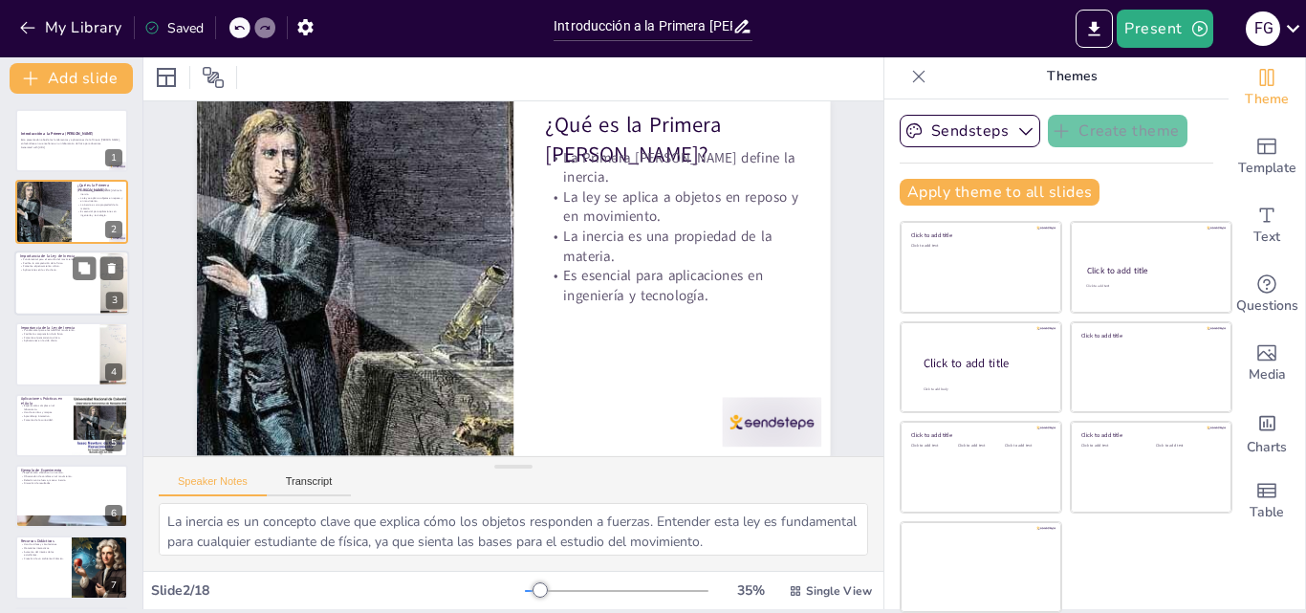
checkbox input "true"
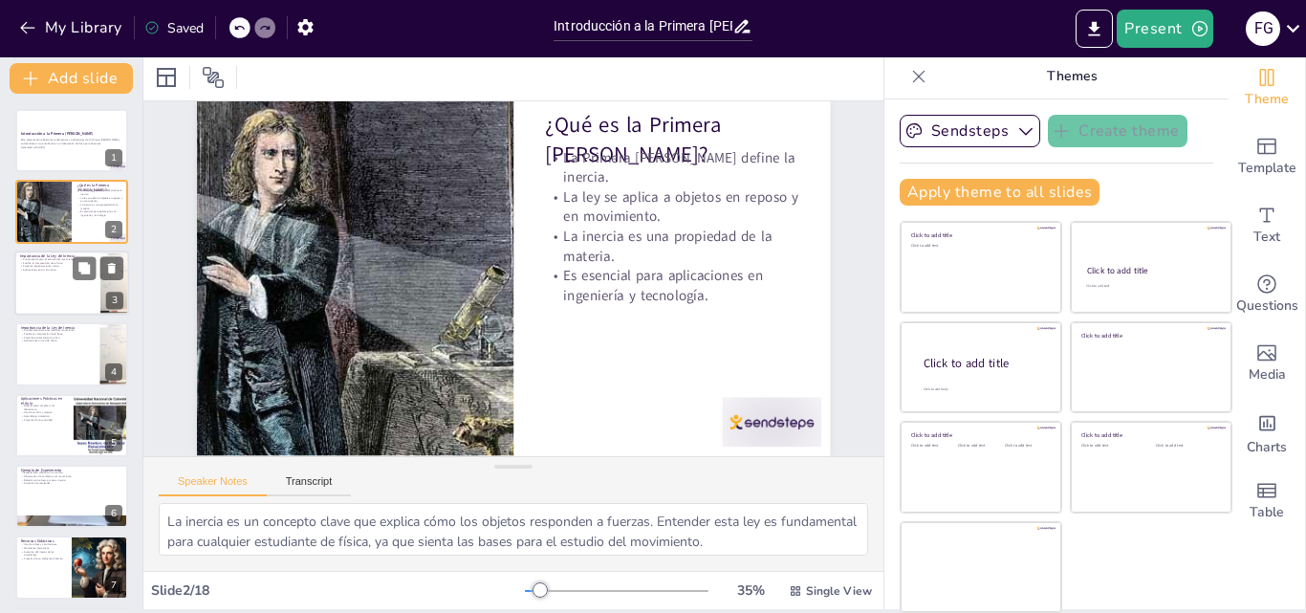
click at [46, 300] on div at bounding box center [71, 282] width 115 height 65
type textarea "La ley de inercia es una de las primeras leyes que los estudiantes deben aprend…"
checkbox input "true"
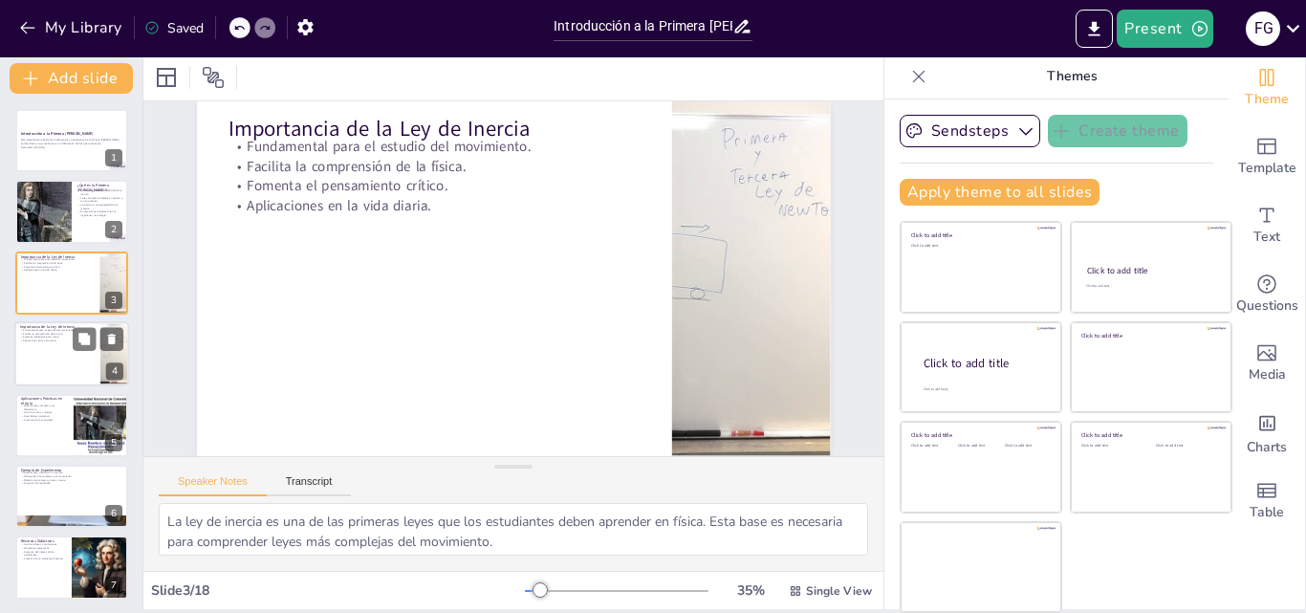
scroll to position [0, 0]
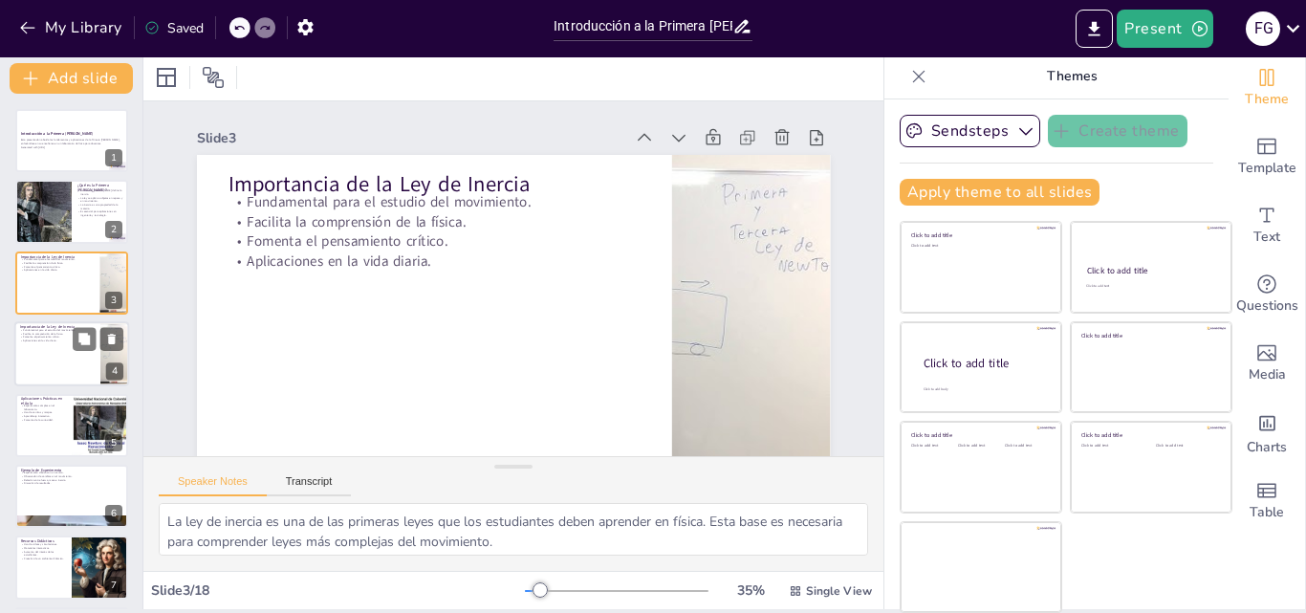
click at [60, 368] on div at bounding box center [71, 353] width 115 height 65
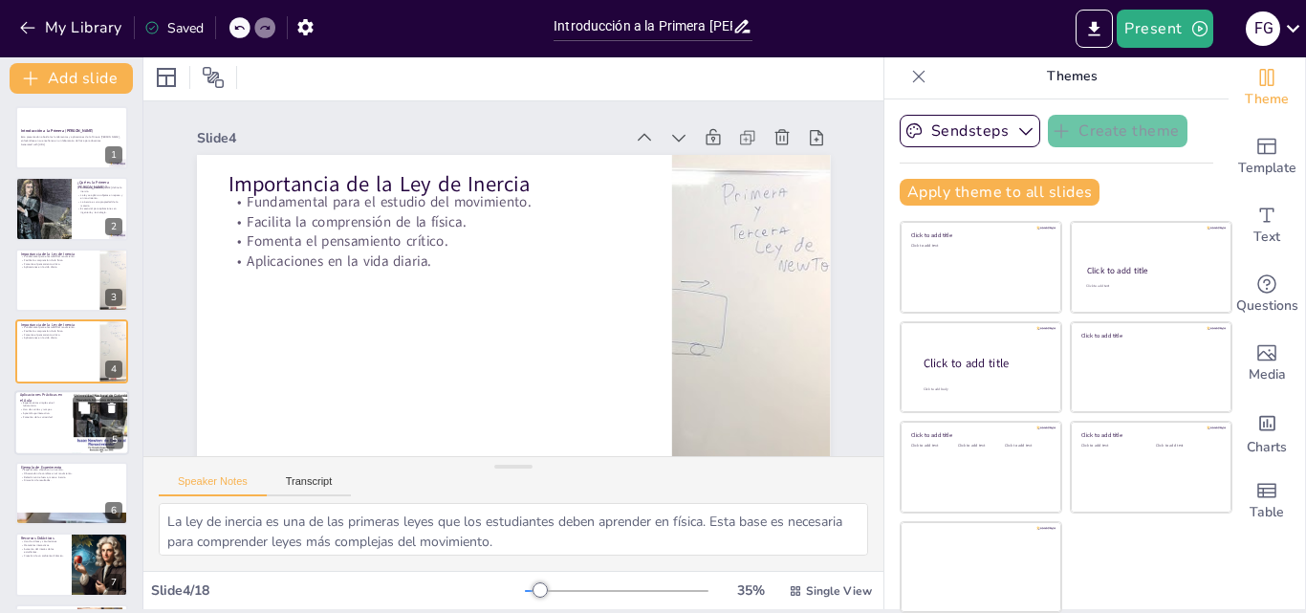
click at [53, 408] on p "Uso de carritos y rampas." at bounding box center [43, 409] width 46 height 4
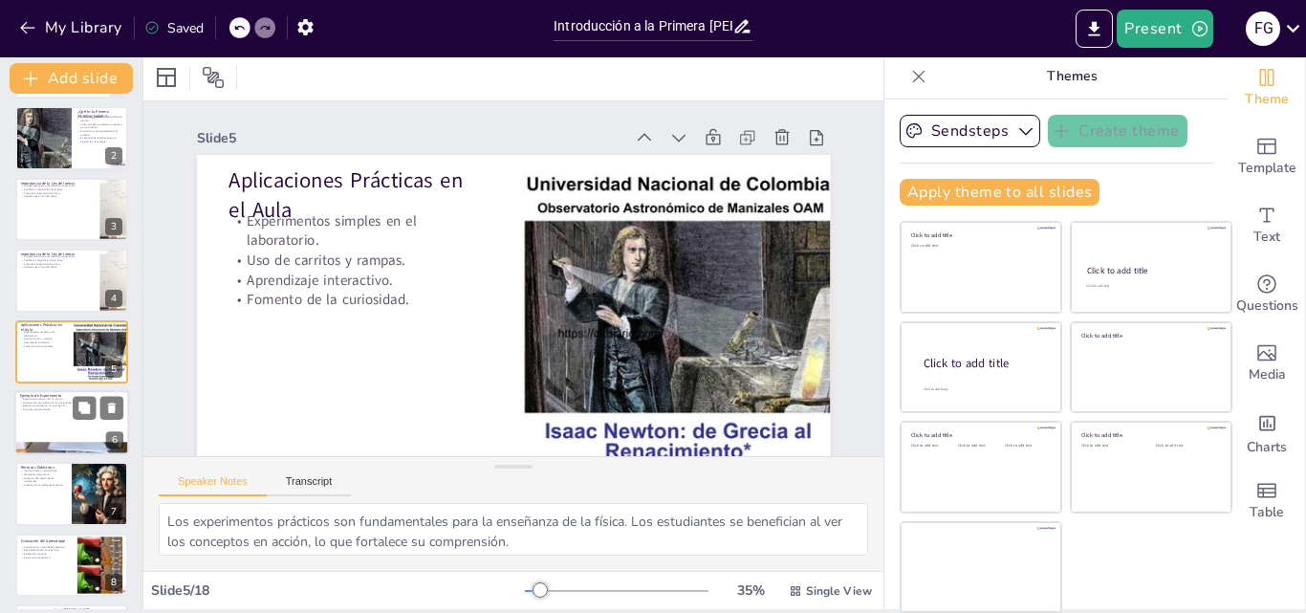
scroll to position [169, 0]
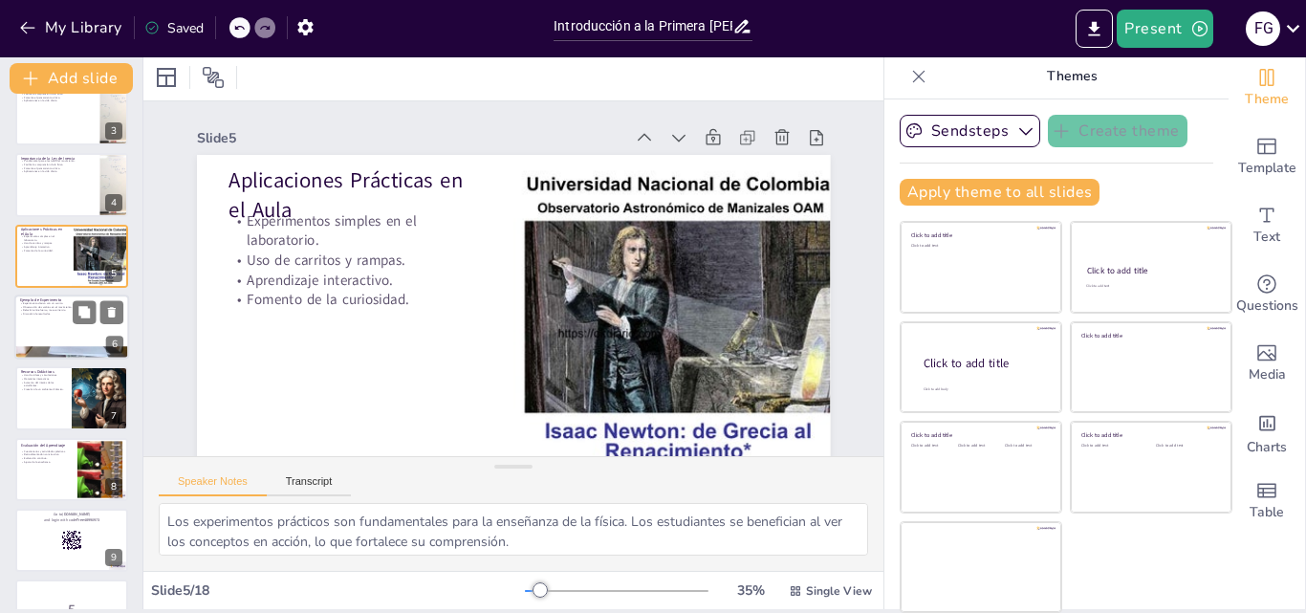
click at [40, 322] on div at bounding box center [71, 326] width 115 height 65
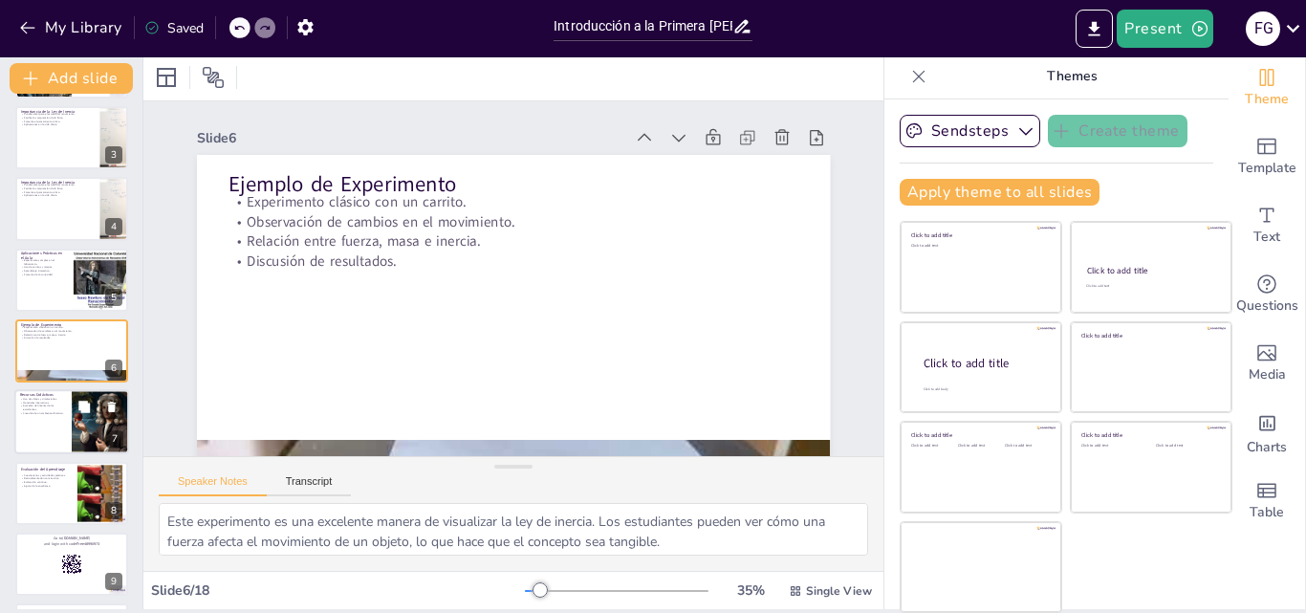
click at [48, 409] on p "Aumento del interés de los estudiantes." at bounding box center [43, 407] width 46 height 7
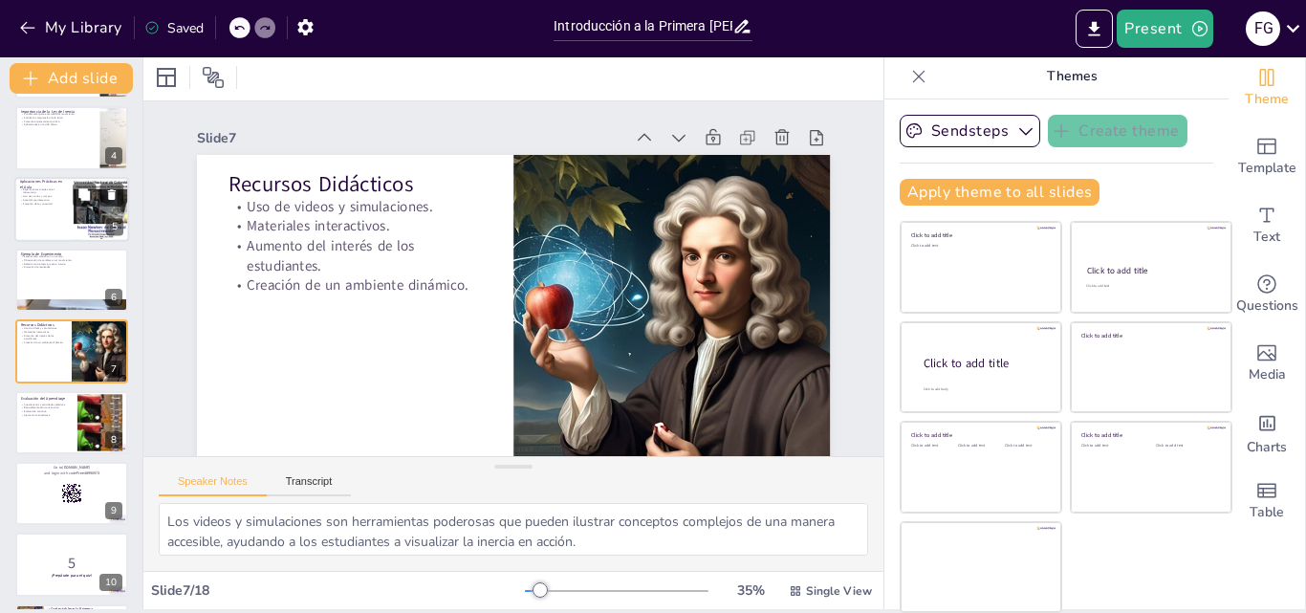
click at [50, 202] on p "Fomento de la curiosidad." at bounding box center [43, 203] width 46 height 4
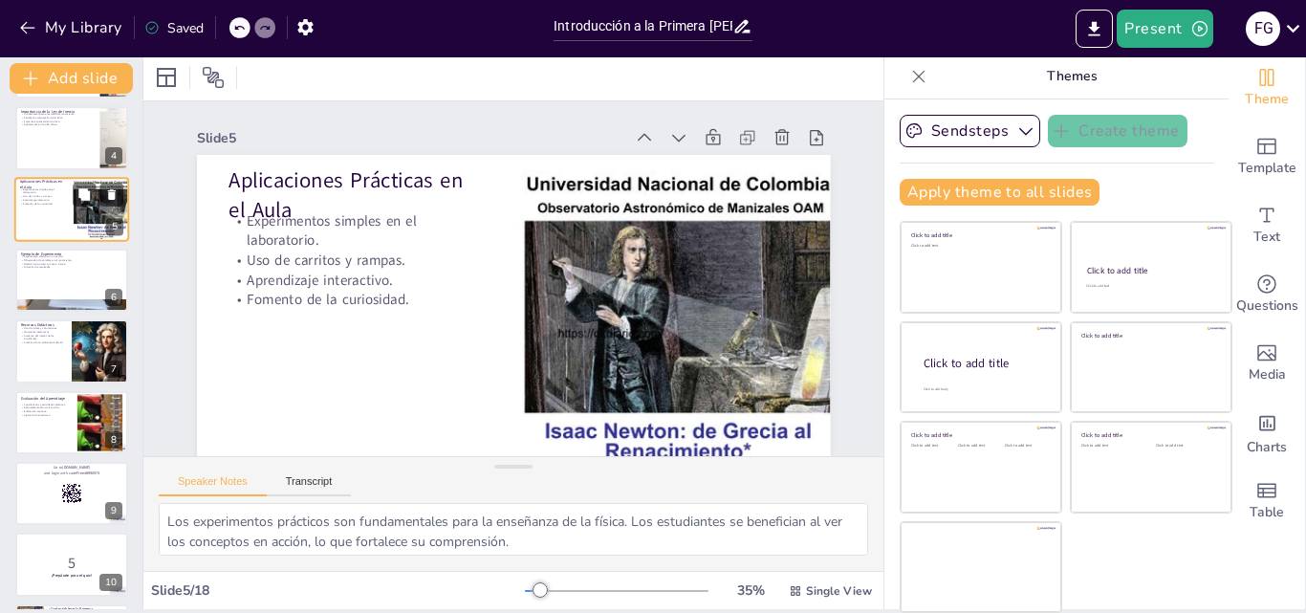
scroll to position [74, 0]
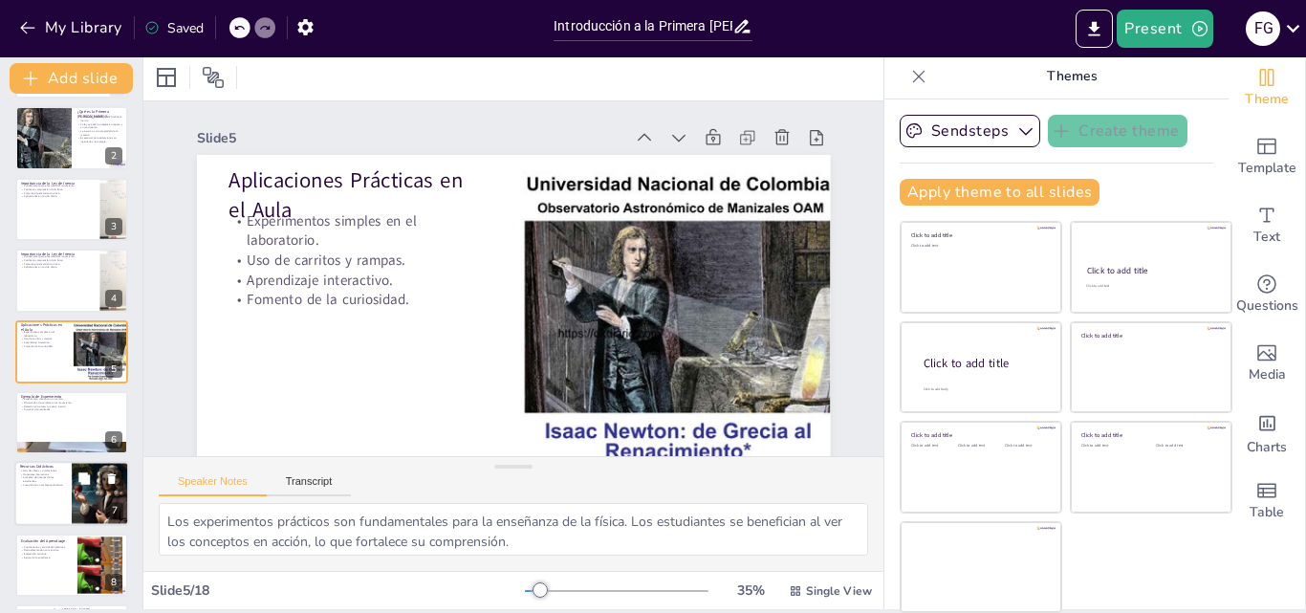
click at [65, 491] on div at bounding box center [71, 494] width 115 height 65
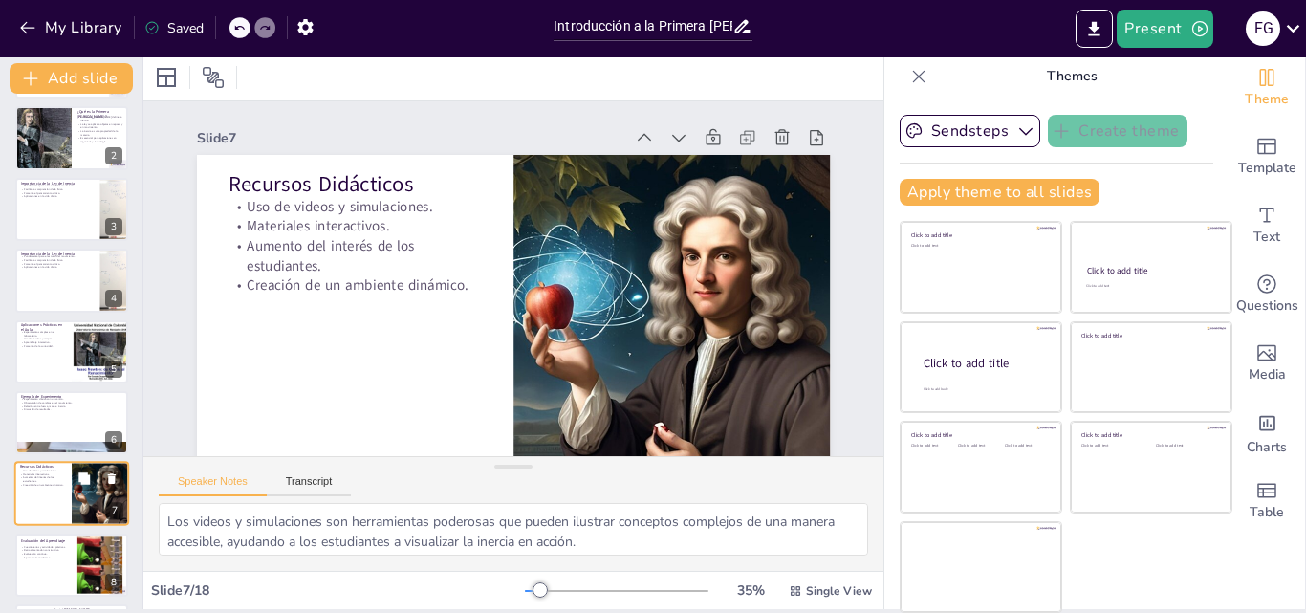
scroll to position [216, 0]
